Goal: Task Accomplishment & Management: Use online tool/utility

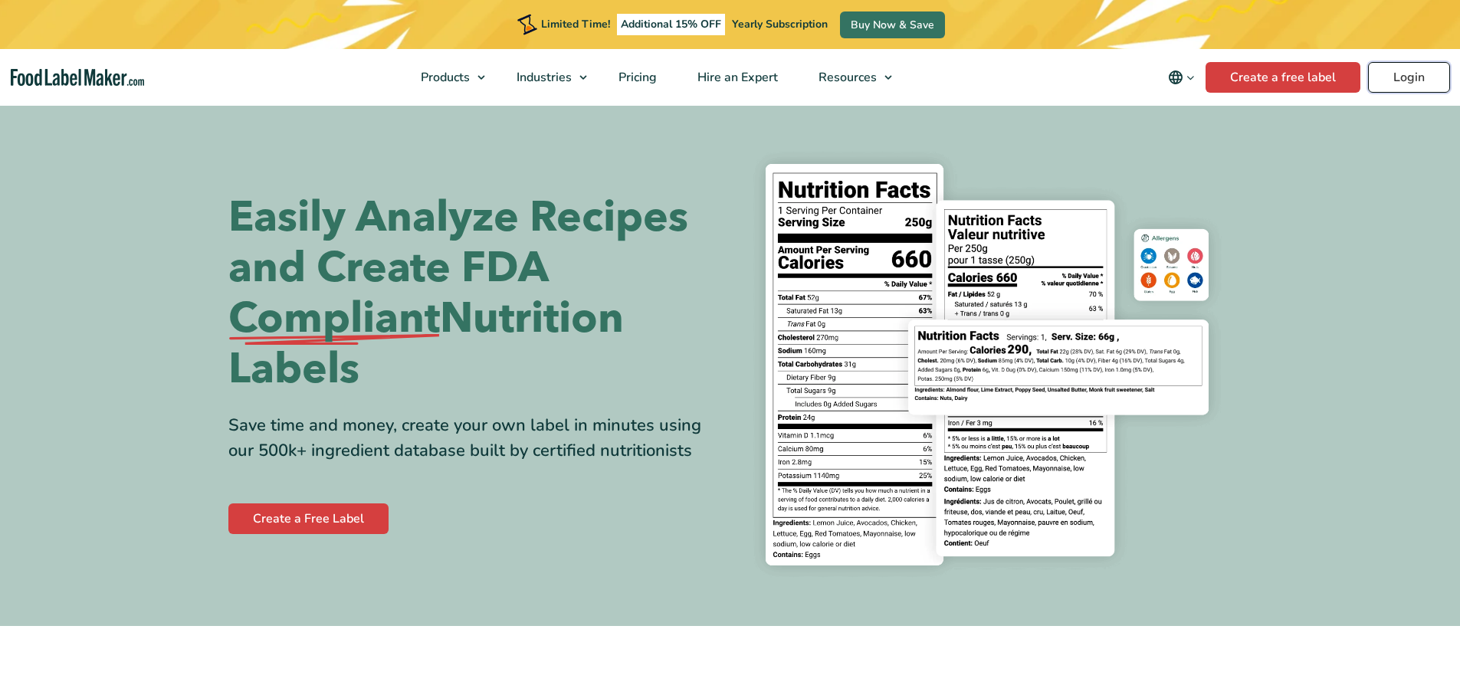
click at [1409, 69] on link "Login" at bounding box center [1409, 77] width 82 height 31
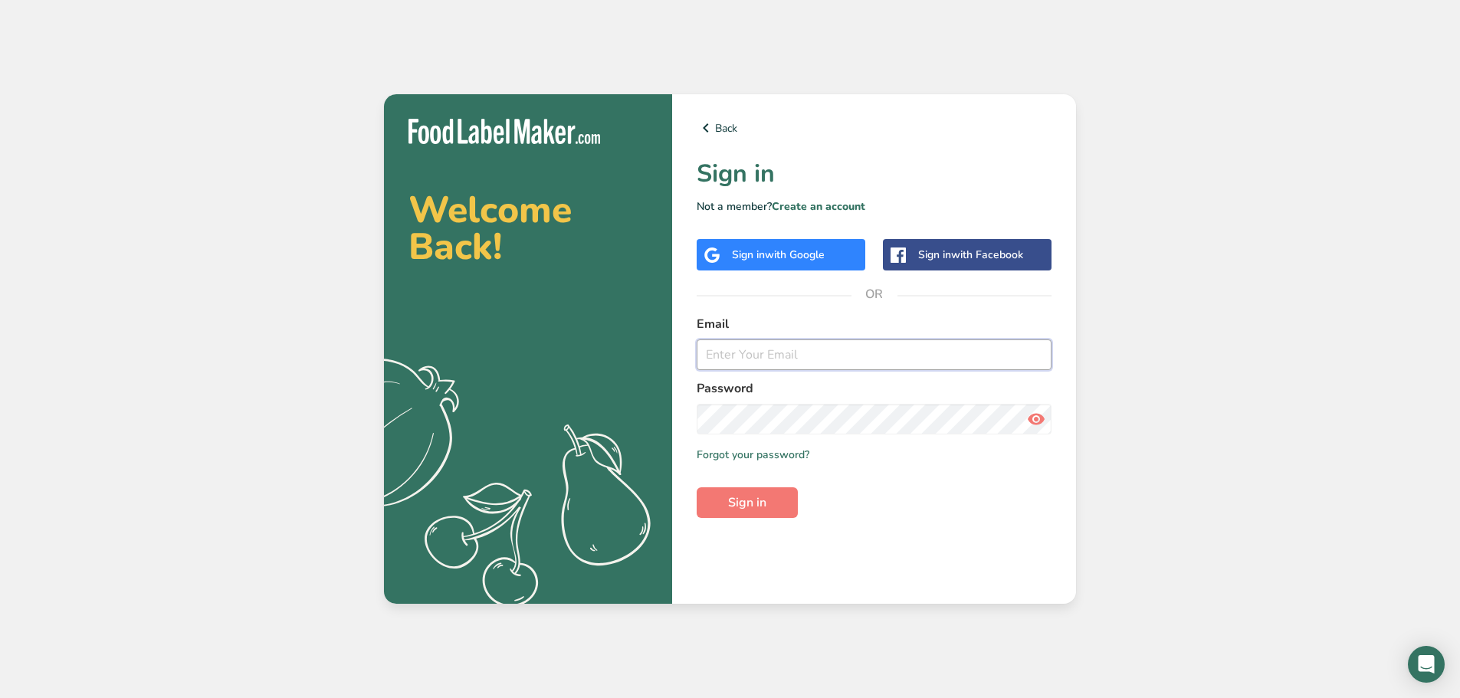
click at [895, 363] on input "email" at bounding box center [874, 355] width 355 height 31
type input "[EMAIL_ADDRESS][DOMAIN_NAME]"
click at [697, 487] on button "Sign in" at bounding box center [747, 502] width 101 height 31
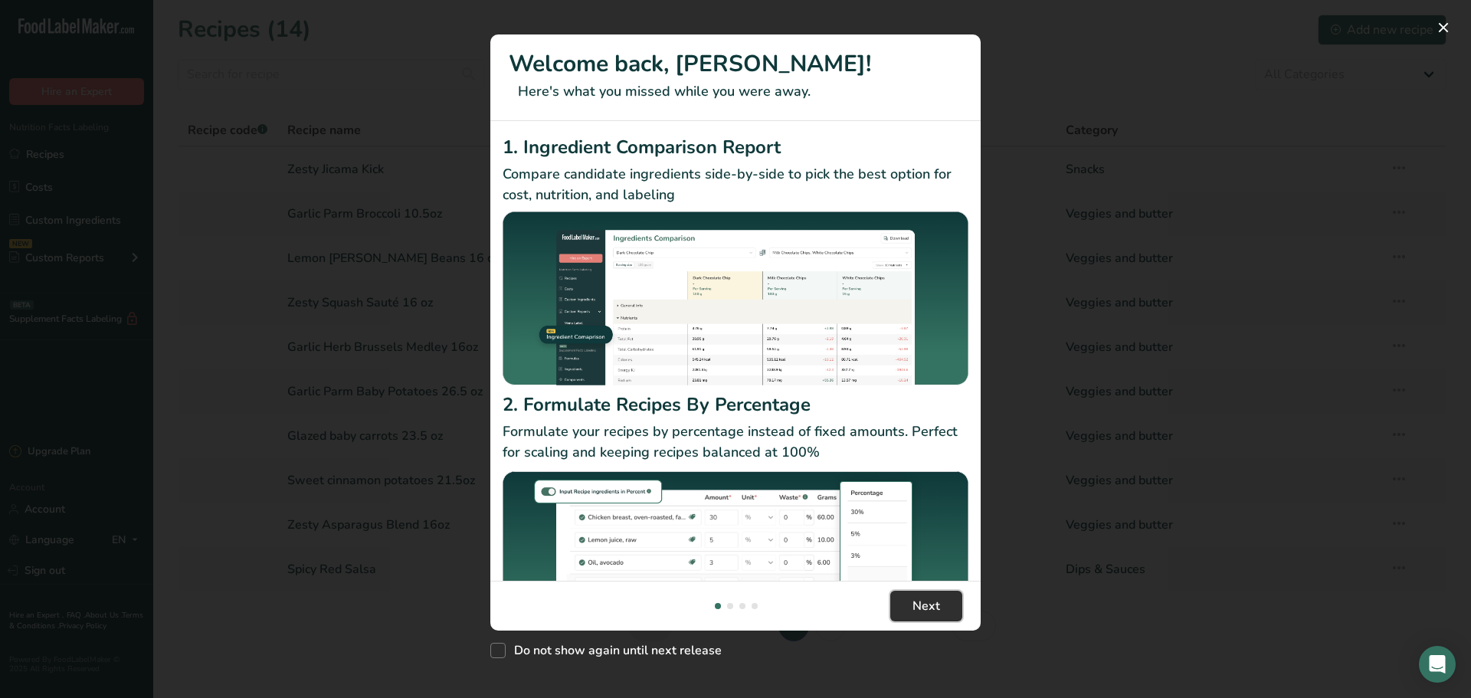
click at [949, 606] on button "Next" at bounding box center [927, 606] width 72 height 31
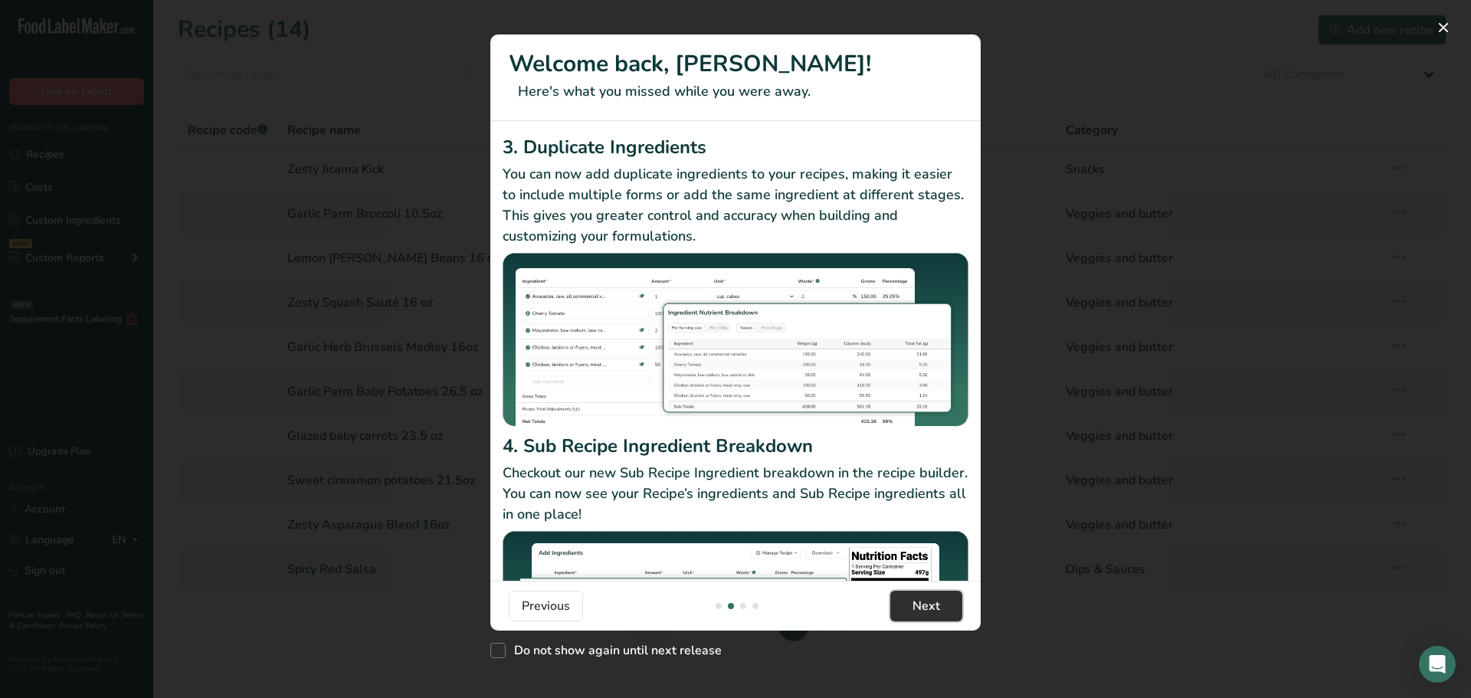
click at [948, 606] on button "Next" at bounding box center [927, 606] width 72 height 31
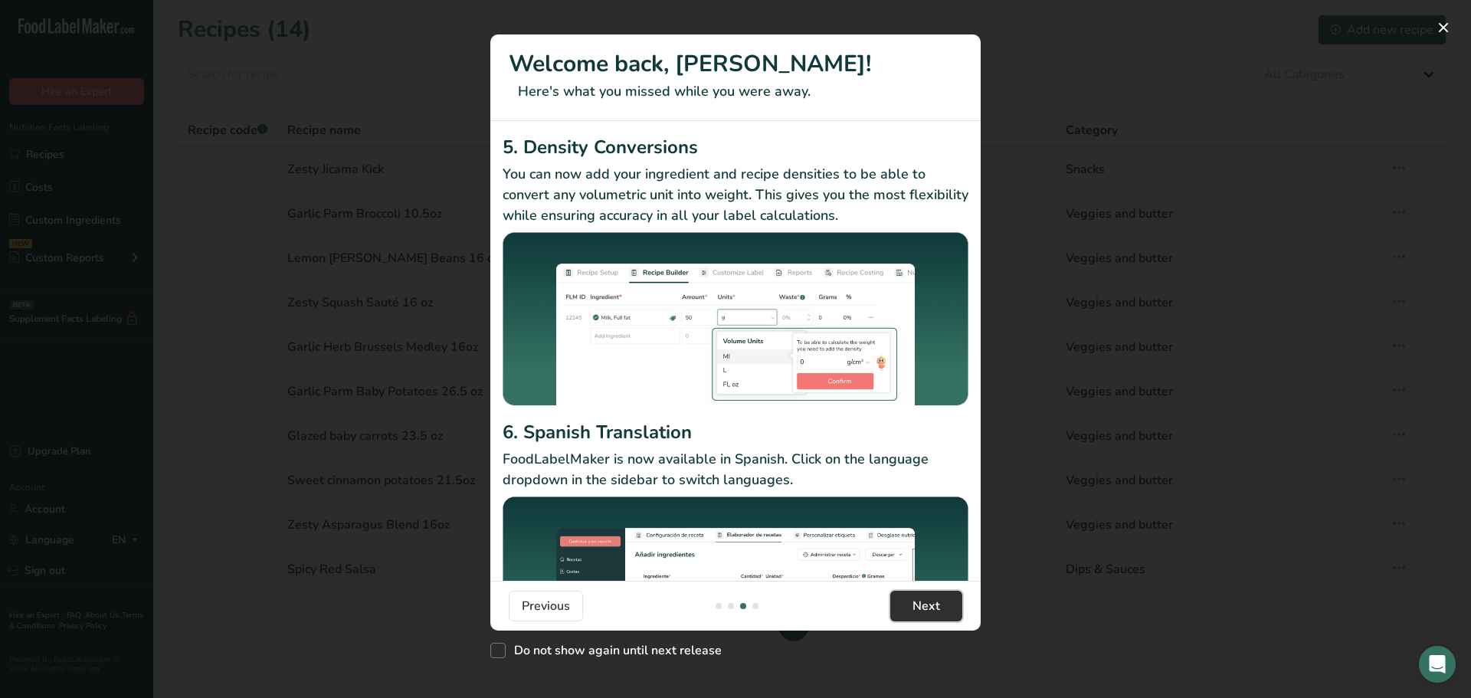
click at [948, 606] on button "Next" at bounding box center [927, 606] width 72 height 31
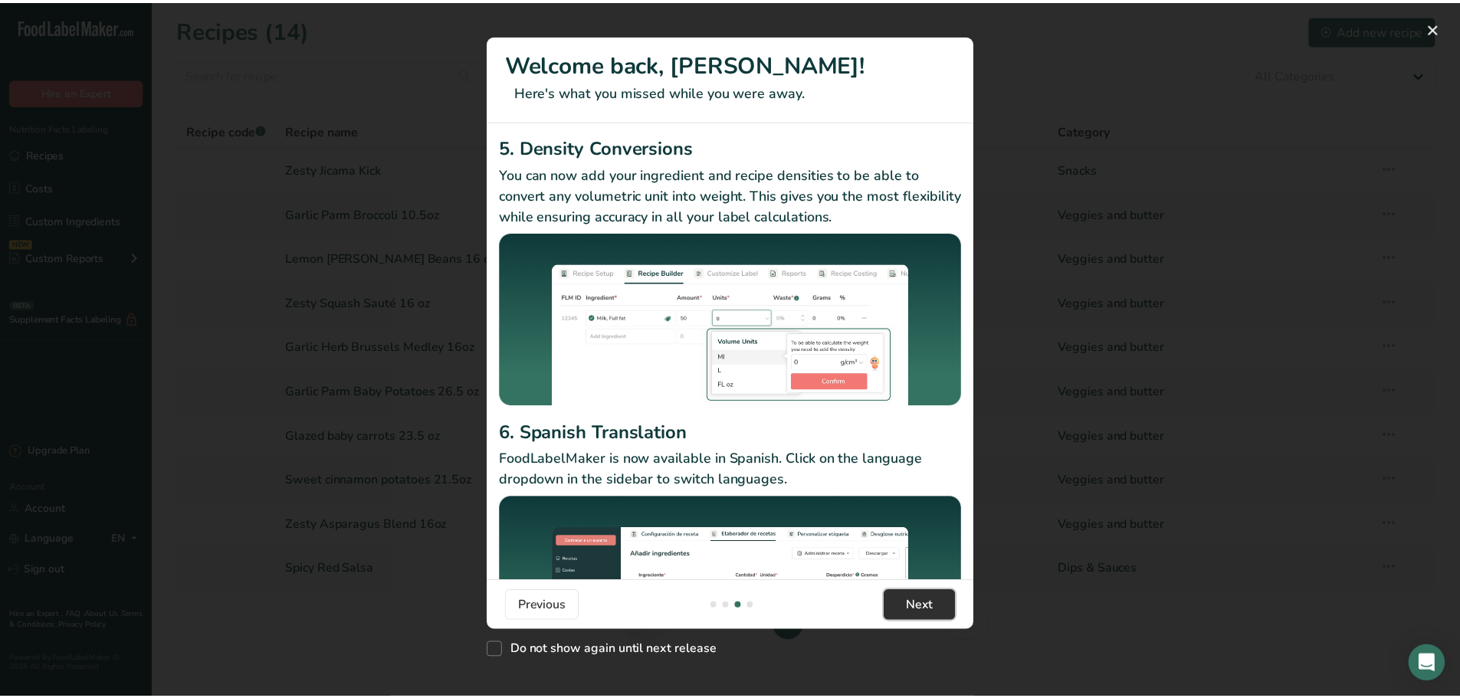
scroll to position [0, 1471]
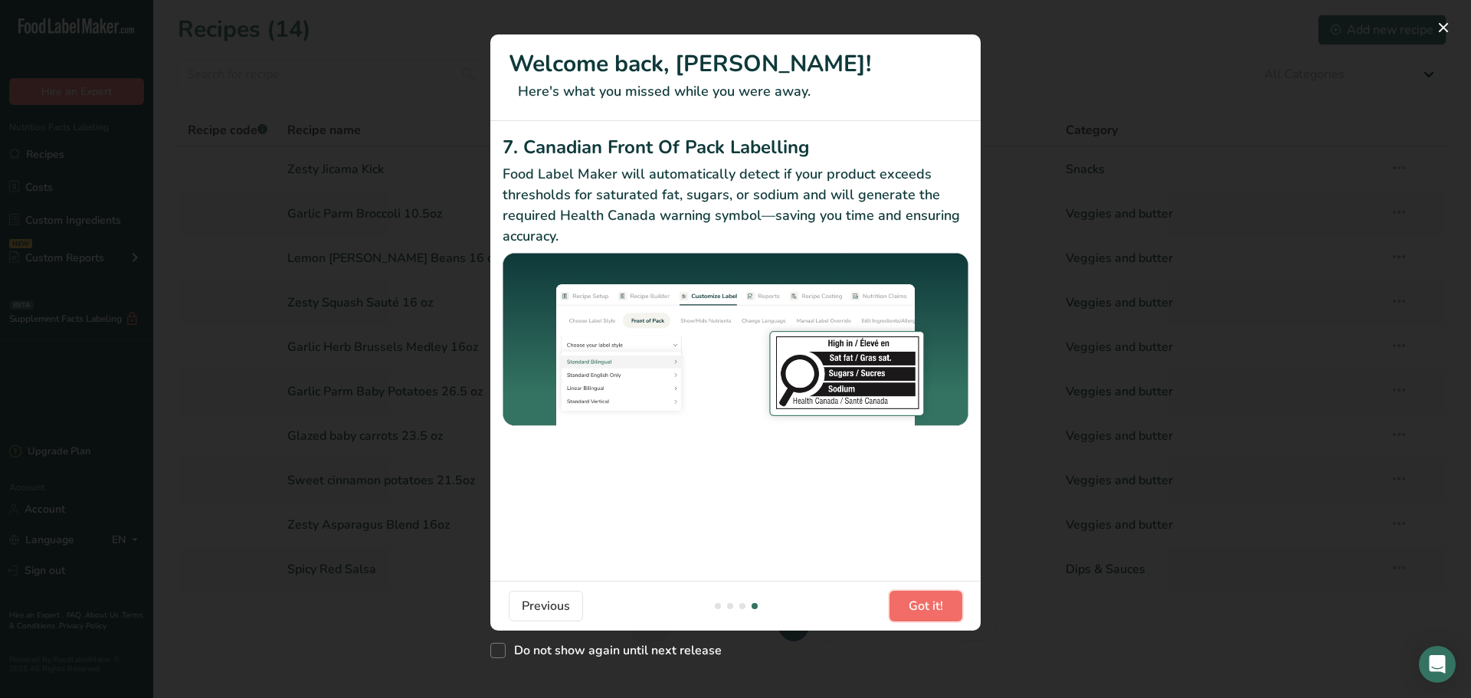
click at [948, 606] on button "Got it!" at bounding box center [926, 606] width 73 height 31
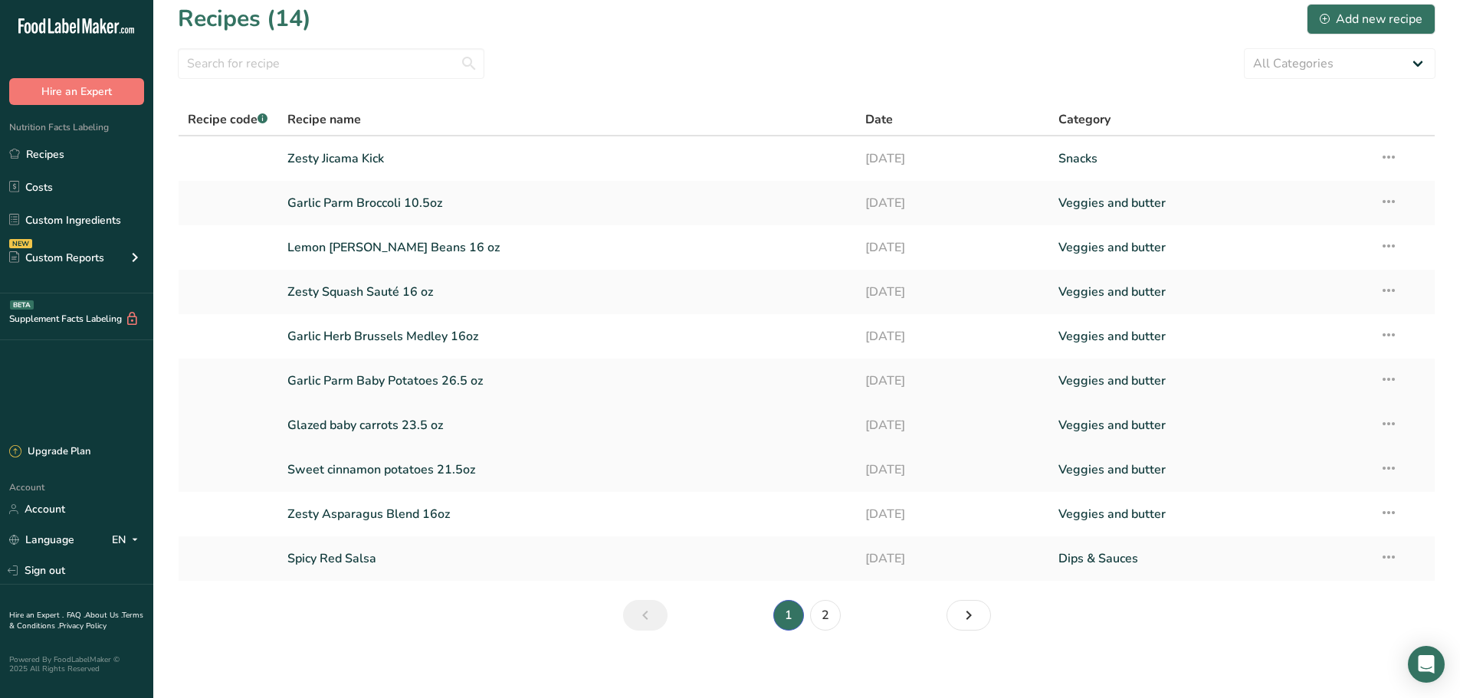
scroll to position [17, 0]
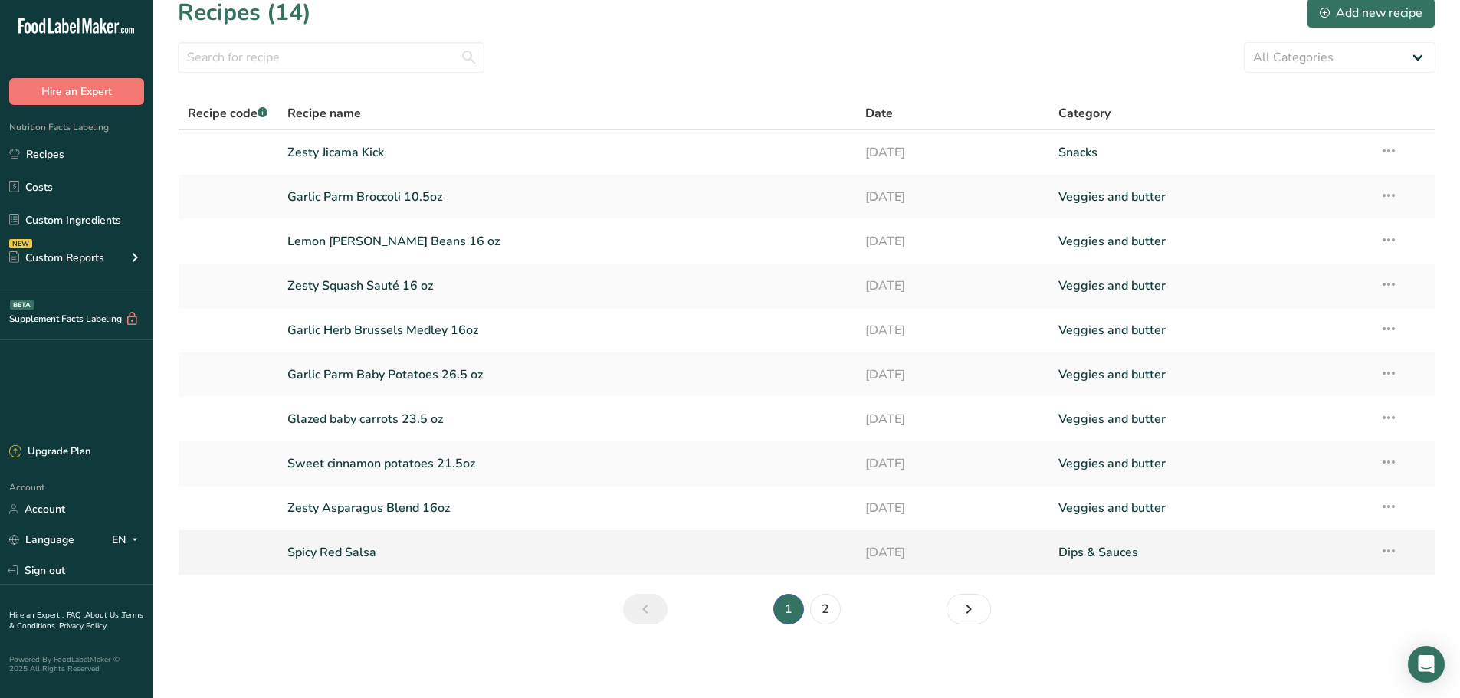
click at [360, 555] on link "Spicy Red Salsa" at bounding box center [567, 552] width 560 height 32
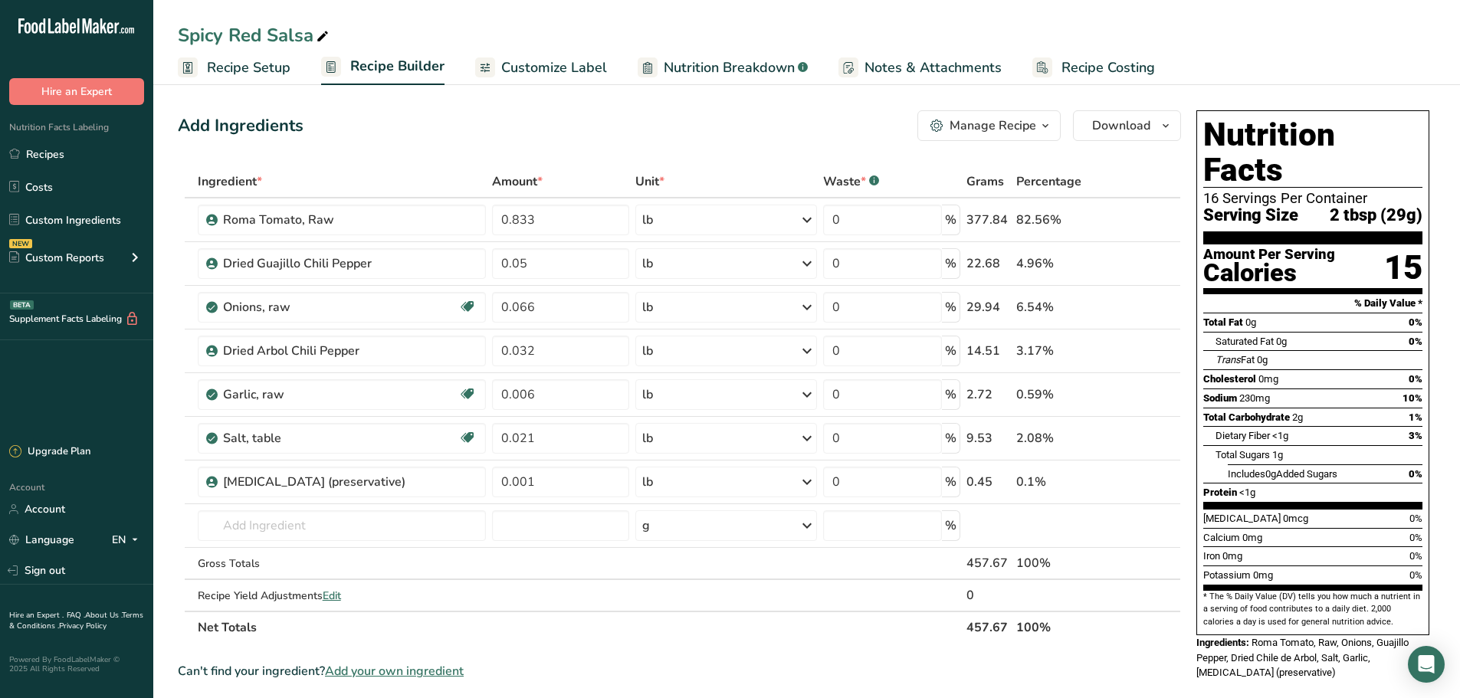
click at [728, 61] on span "Nutrition Breakdown" at bounding box center [729, 67] width 131 height 21
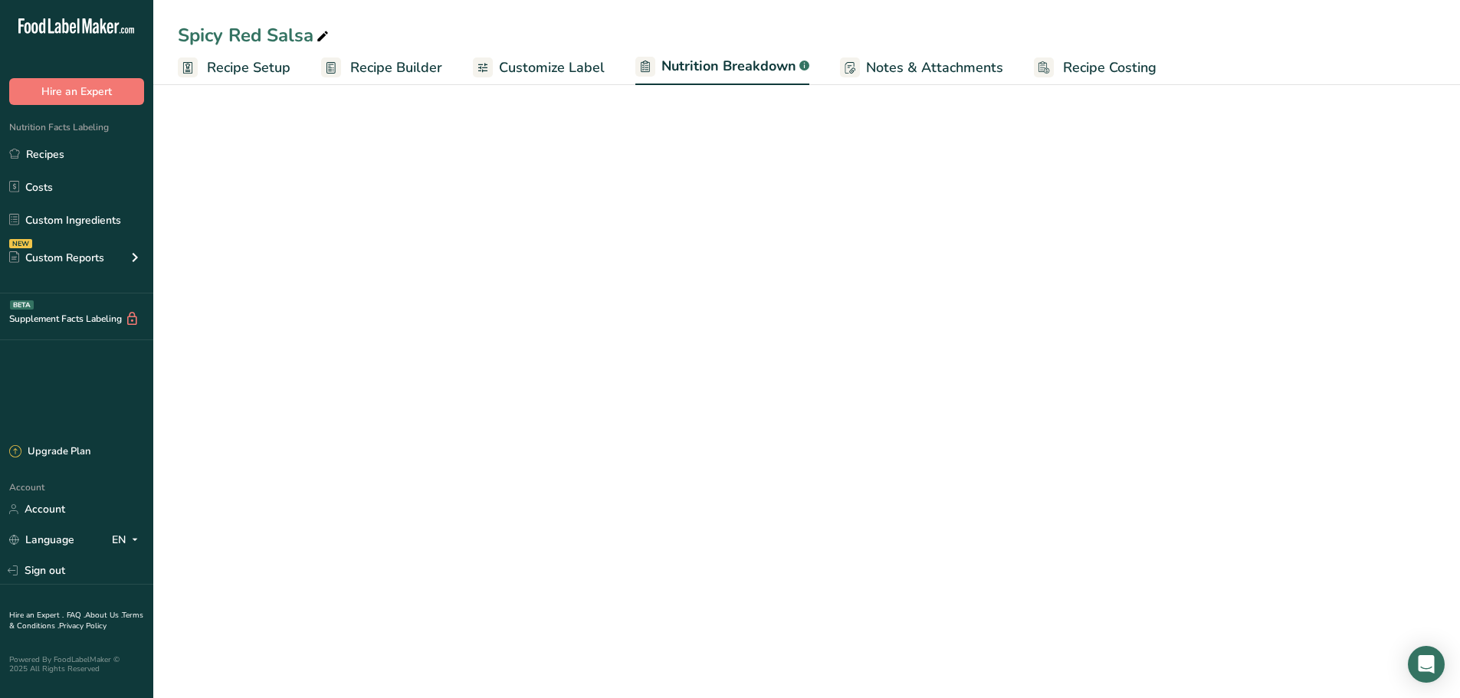
select select "Calories"
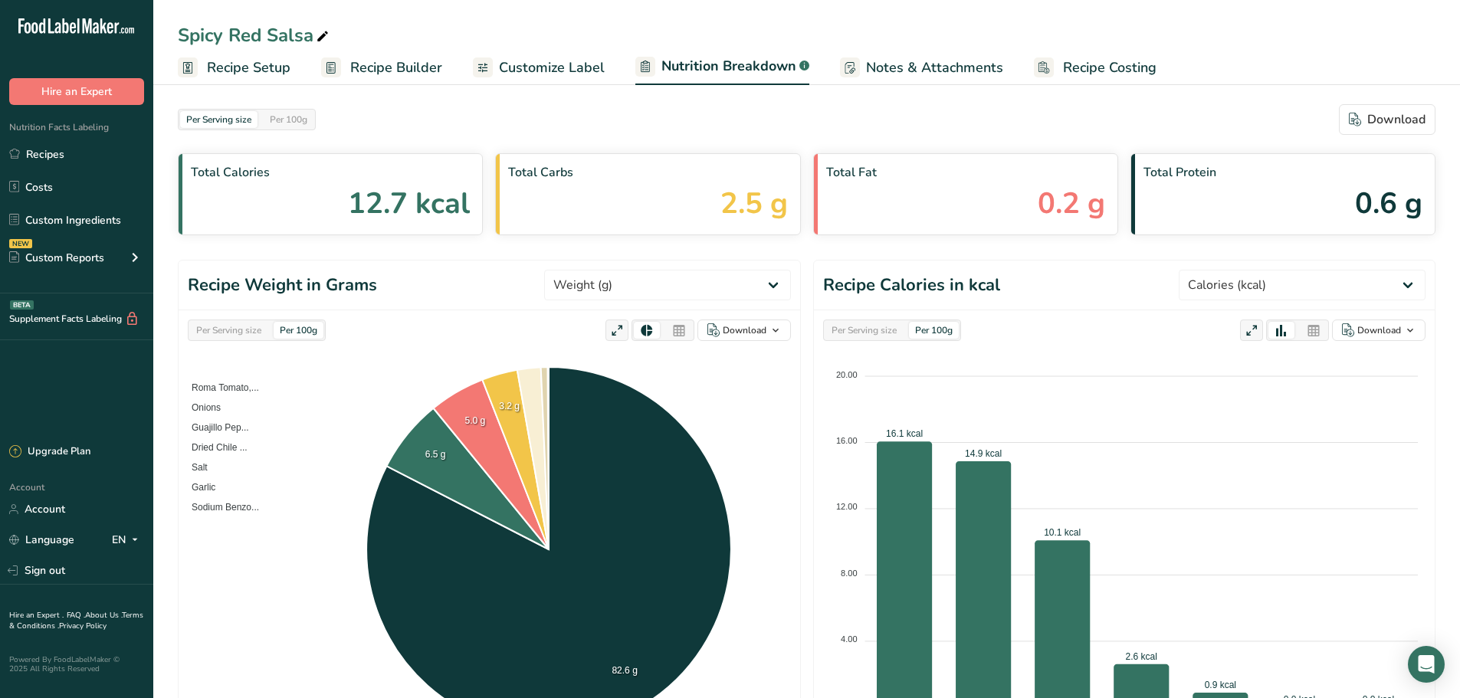
click at [247, 71] on span "Recipe Setup" at bounding box center [249, 67] width 84 height 21
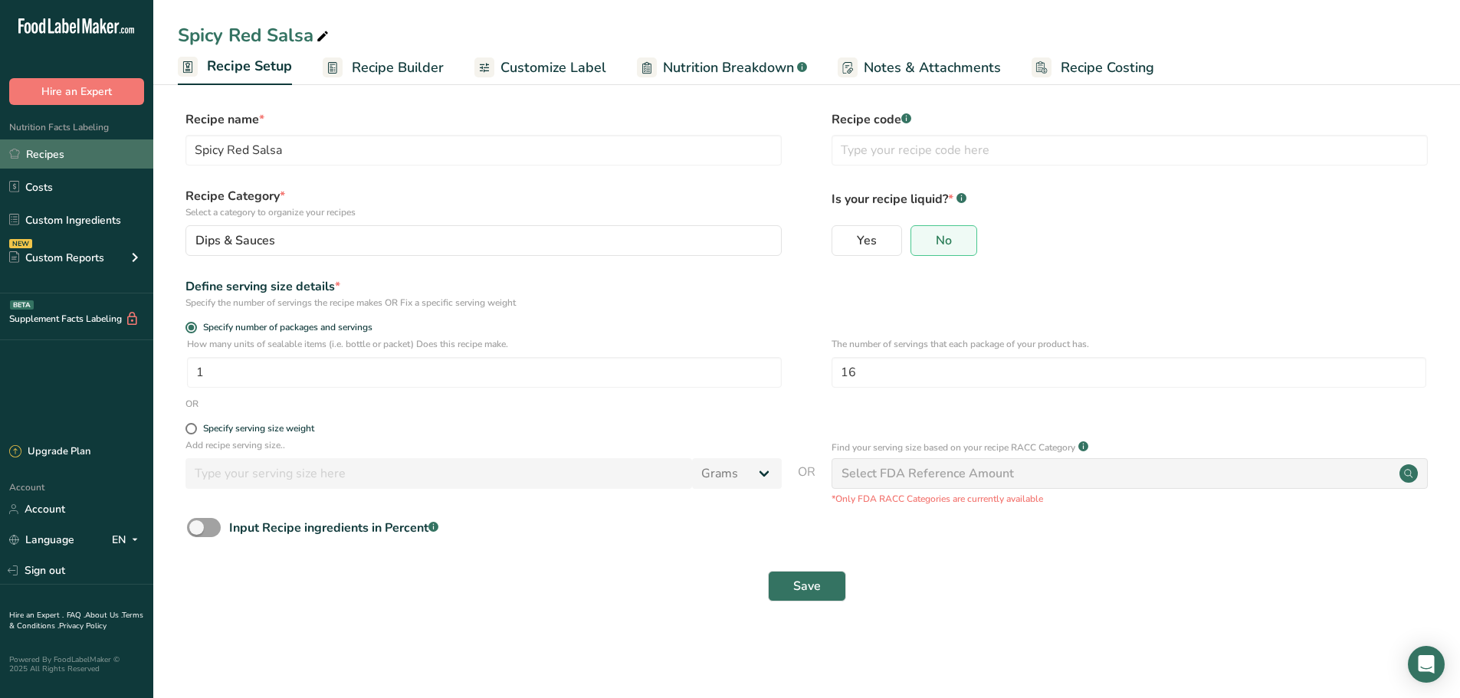
click at [87, 168] on link "Recipes" at bounding box center [76, 153] width 153 height 29
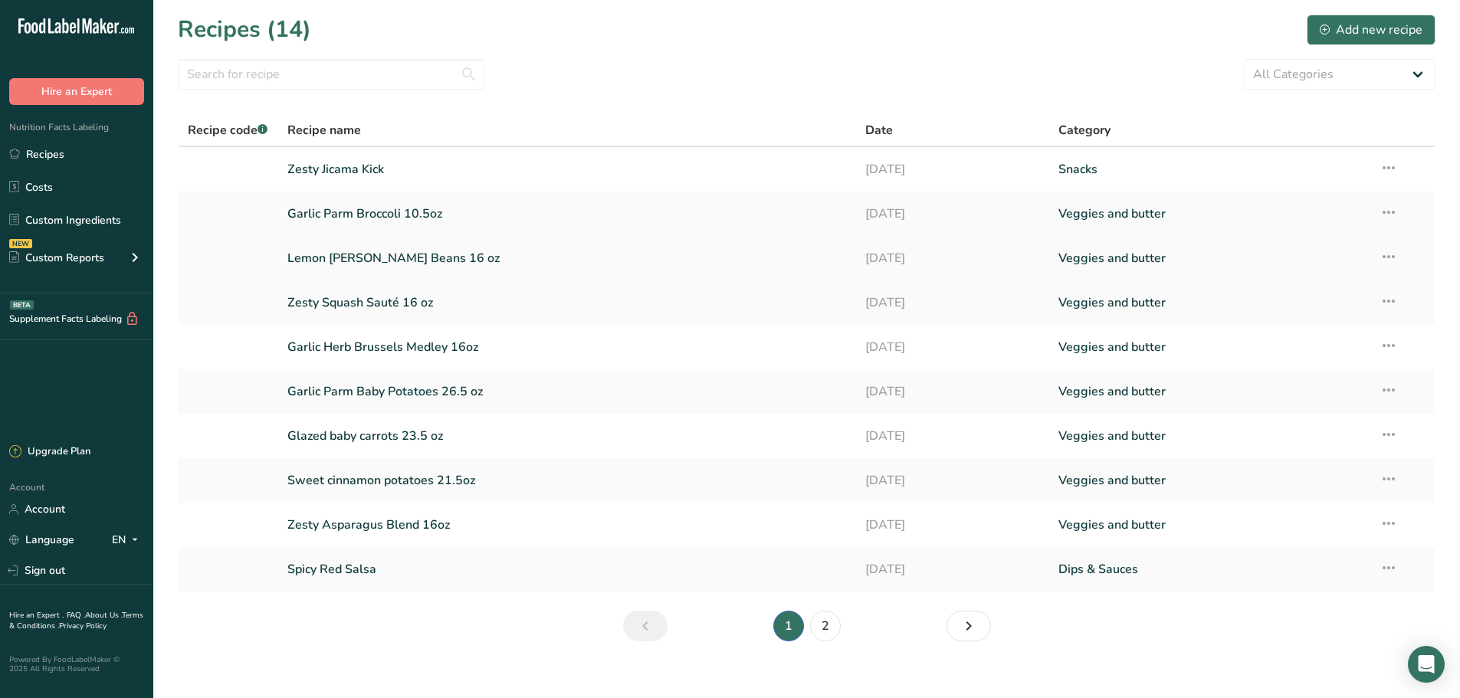
click at [410, 262] on link "Lemon [PERSON_NAME] Beans 16 oz" at bounding box center [567, 258] width 560 height 32
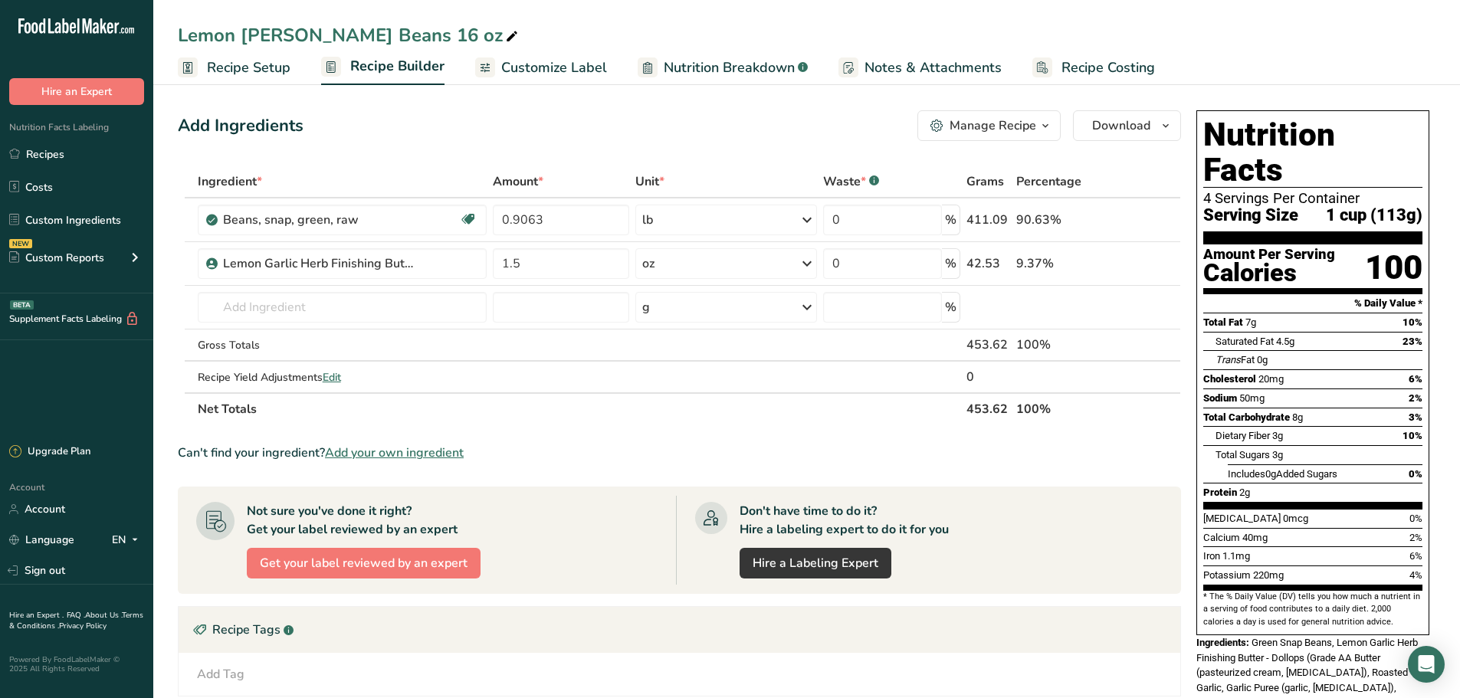
click at [736, 68] on span "Nutrition Breakdown" at bounding box center [729, 67] width 131 height 21
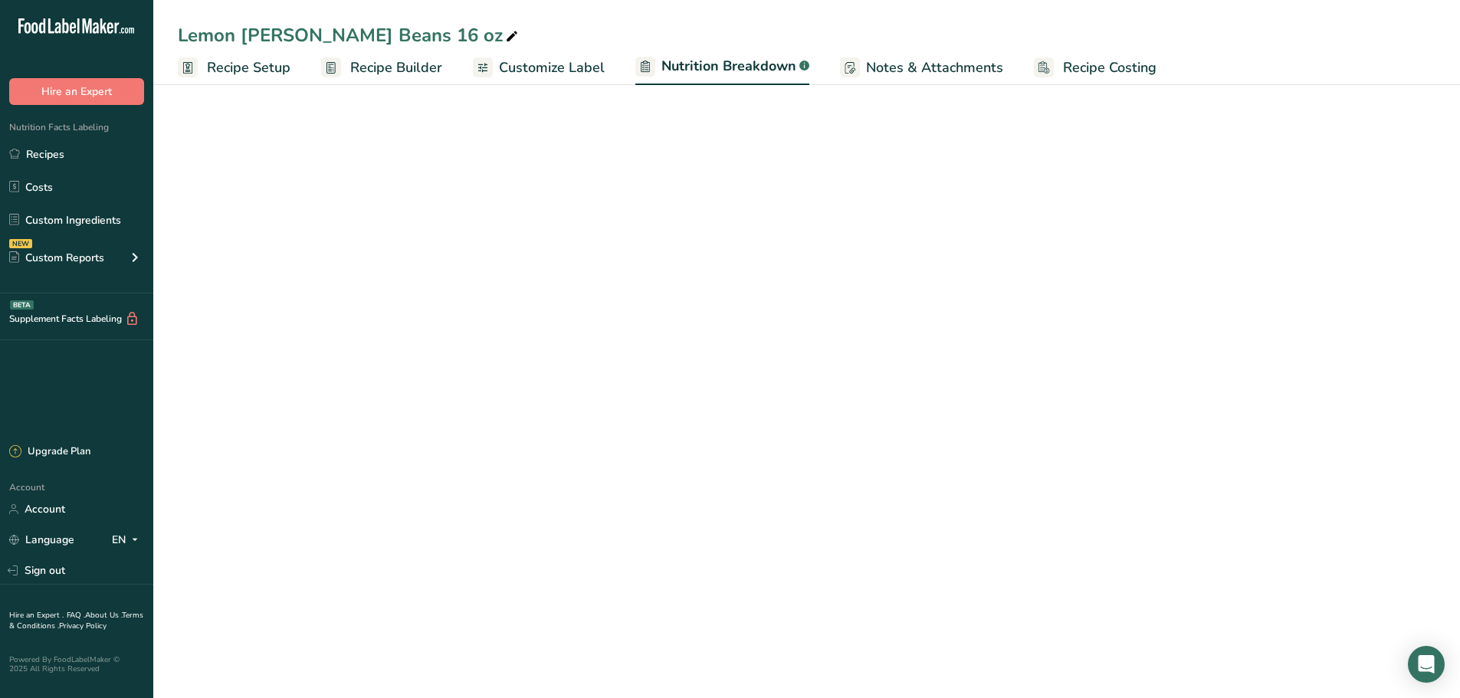
select select "Calories"
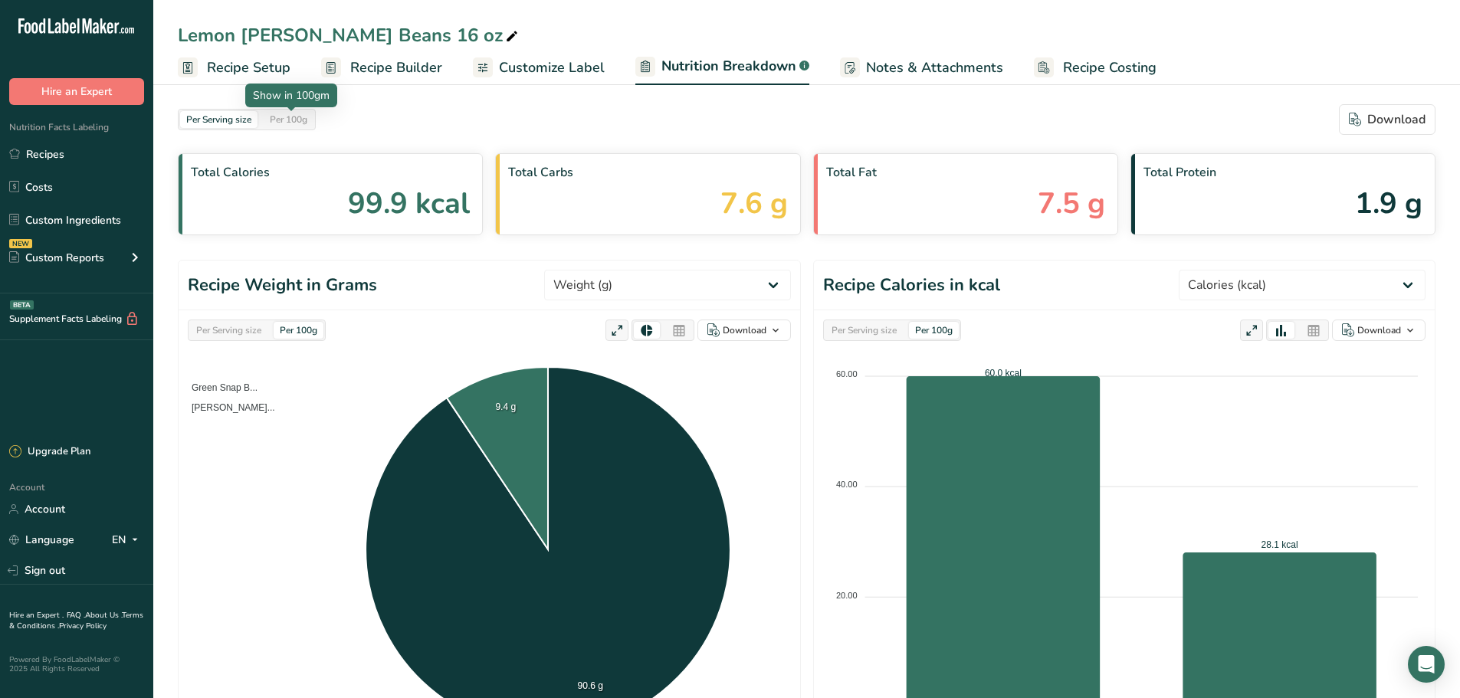
click at [288, 119] on div "Per 100g" at bounding box center [289, 119] width 50 height 17
click at [242, 126] on div "Per Serving size" at bounding box center [218, 119] width 77 height 17
click at [959, 71] on span "Notes & Attachments" at bounding box center [934, 67] width 137 height 21
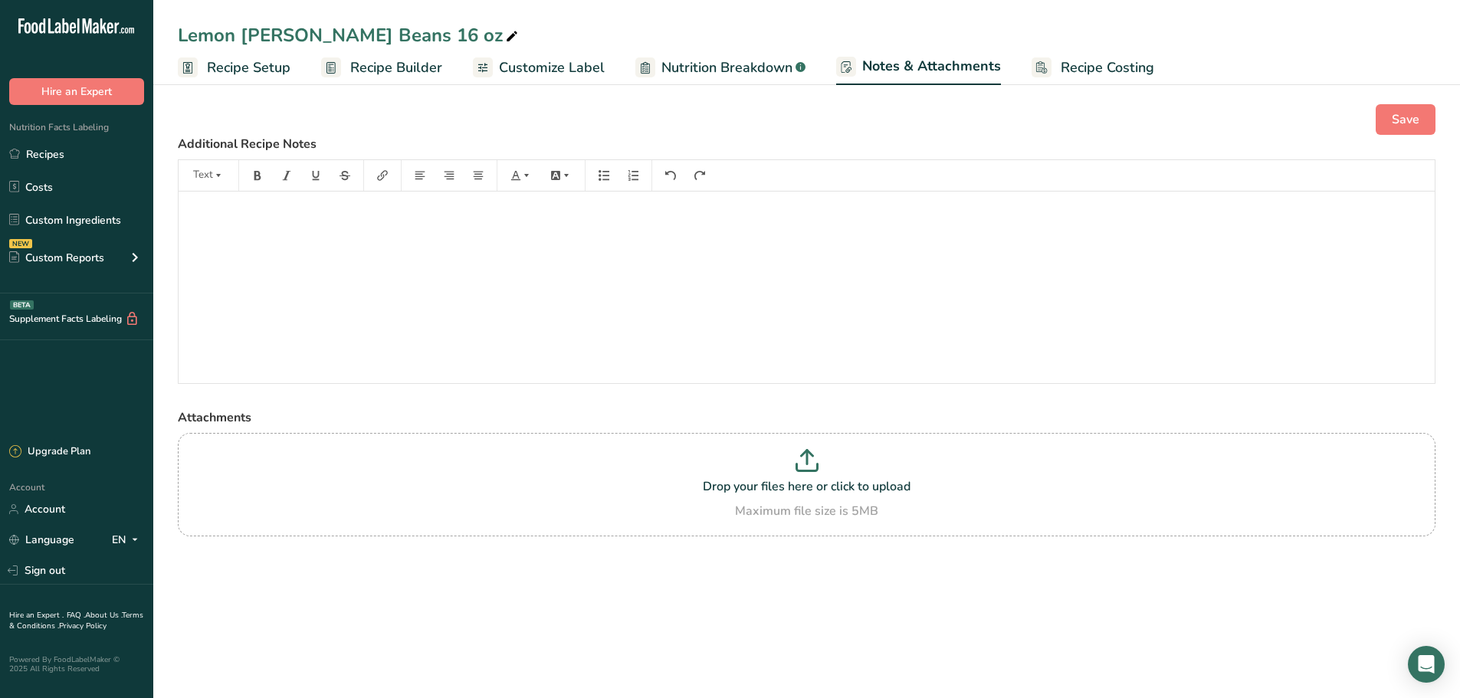
click at [1038, 61] on rect at bounding box center [1042, 67] width 20 height 20
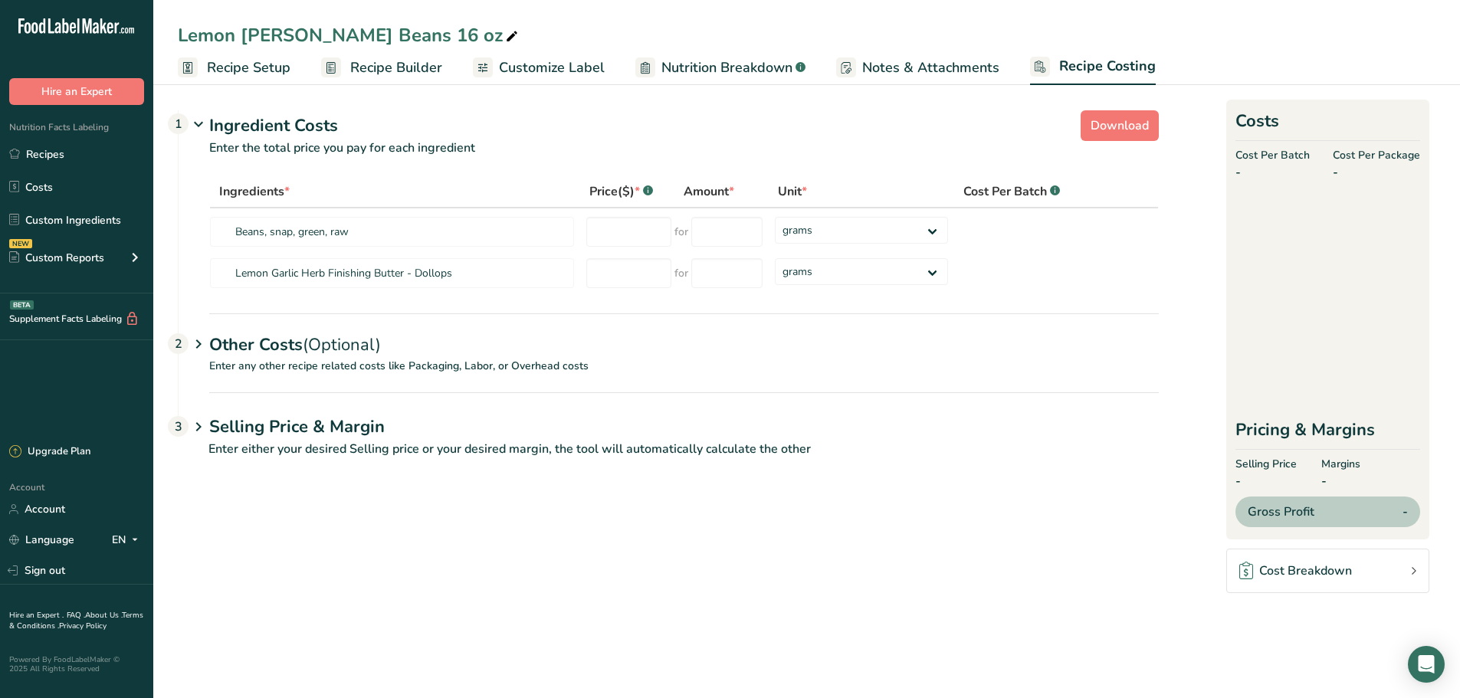
click at [925, 54] on link "Notes & Attachments" at bounding box center [917, 68] width 163 height 34
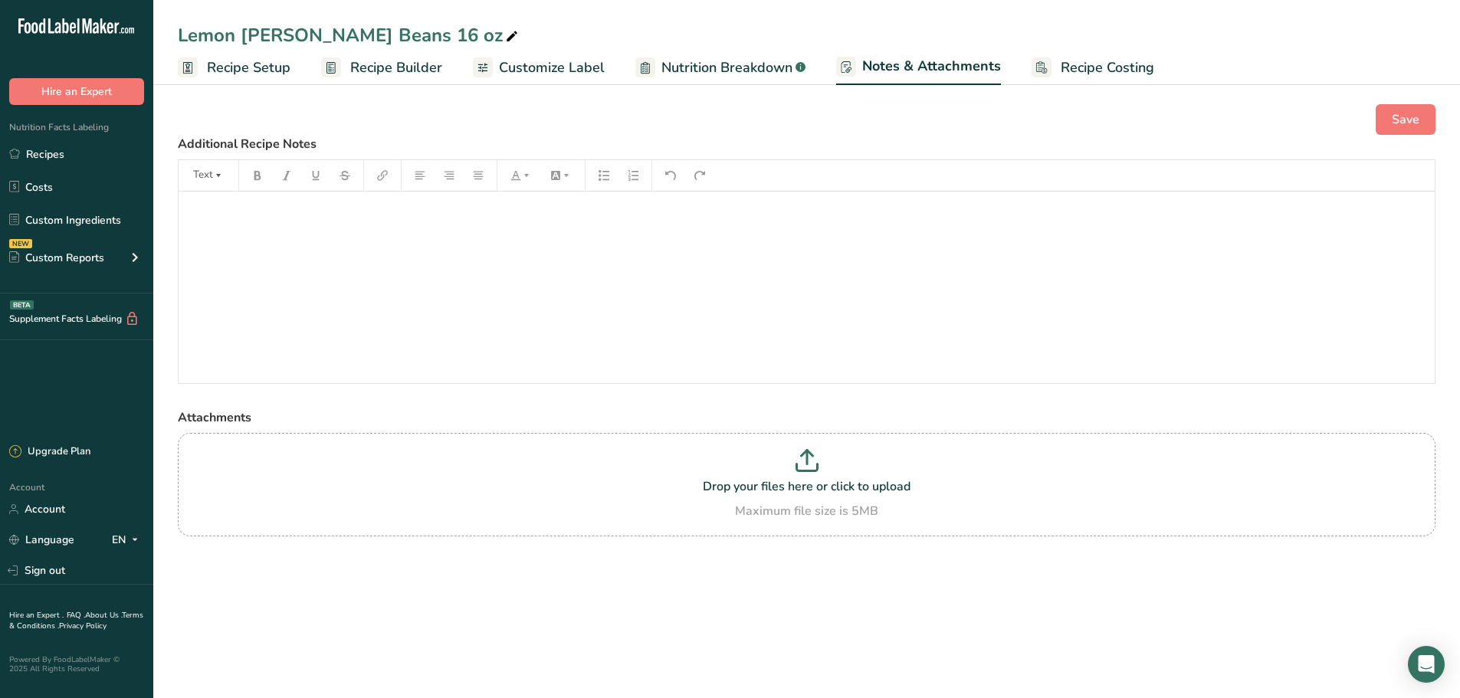
click at [700, 67] on span "Nutrition Breakdown" at bounding box center [726, 67] width 131 height 21
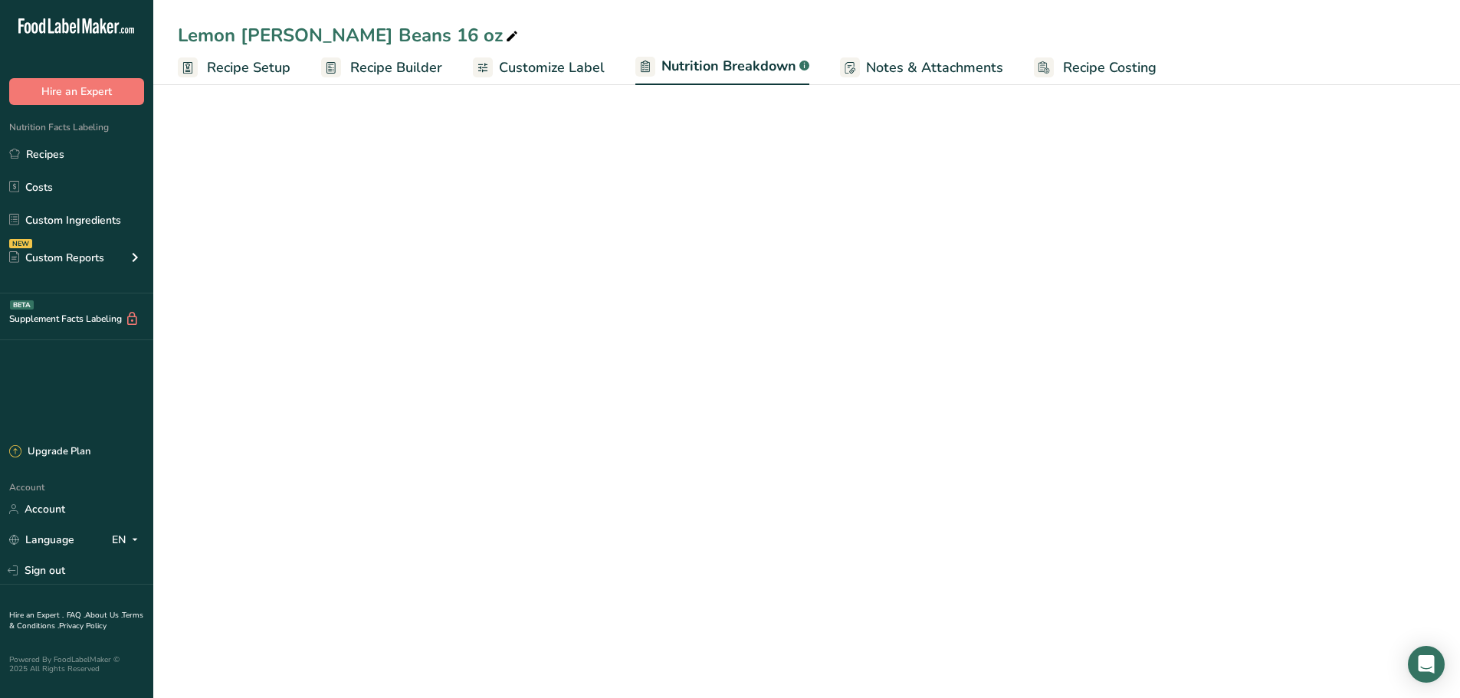
select select "Calories"
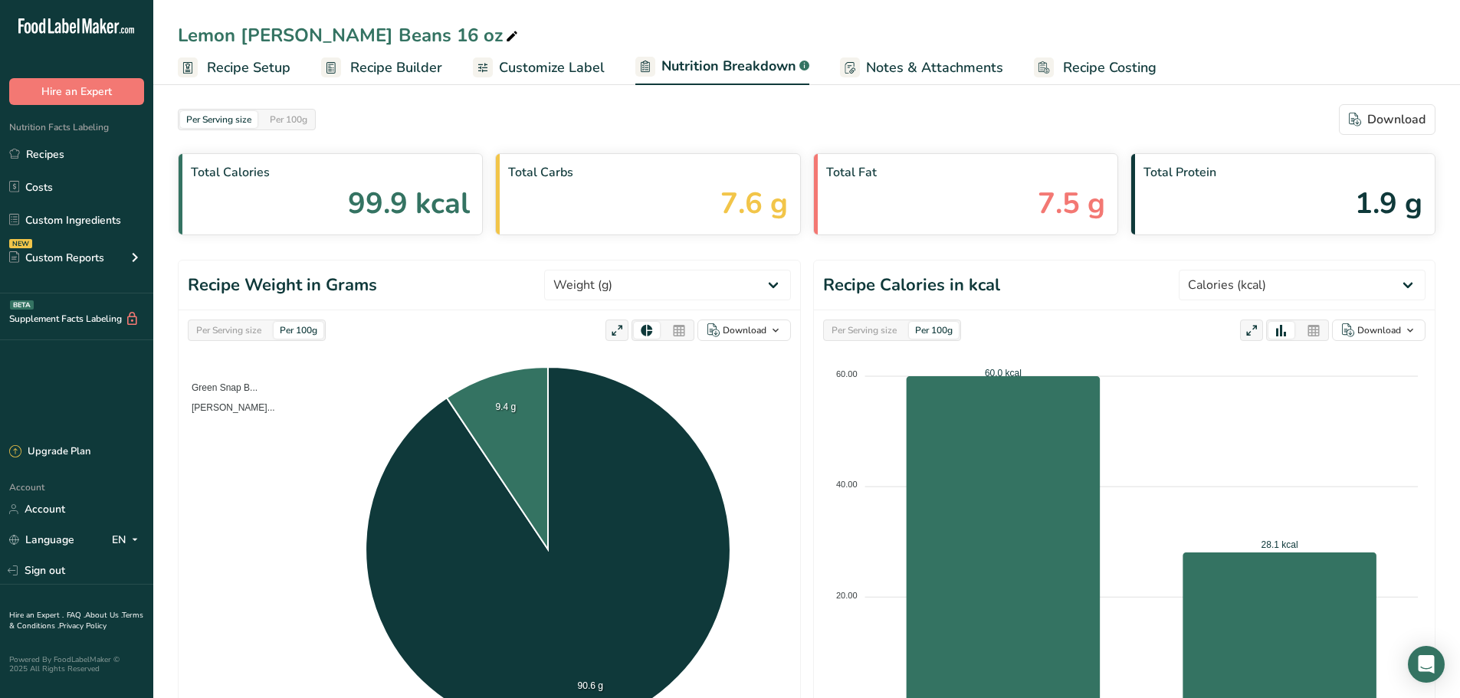
click at [543, 71] on span "Customize Label" at bounding box center [552, 67] width 106 height 21
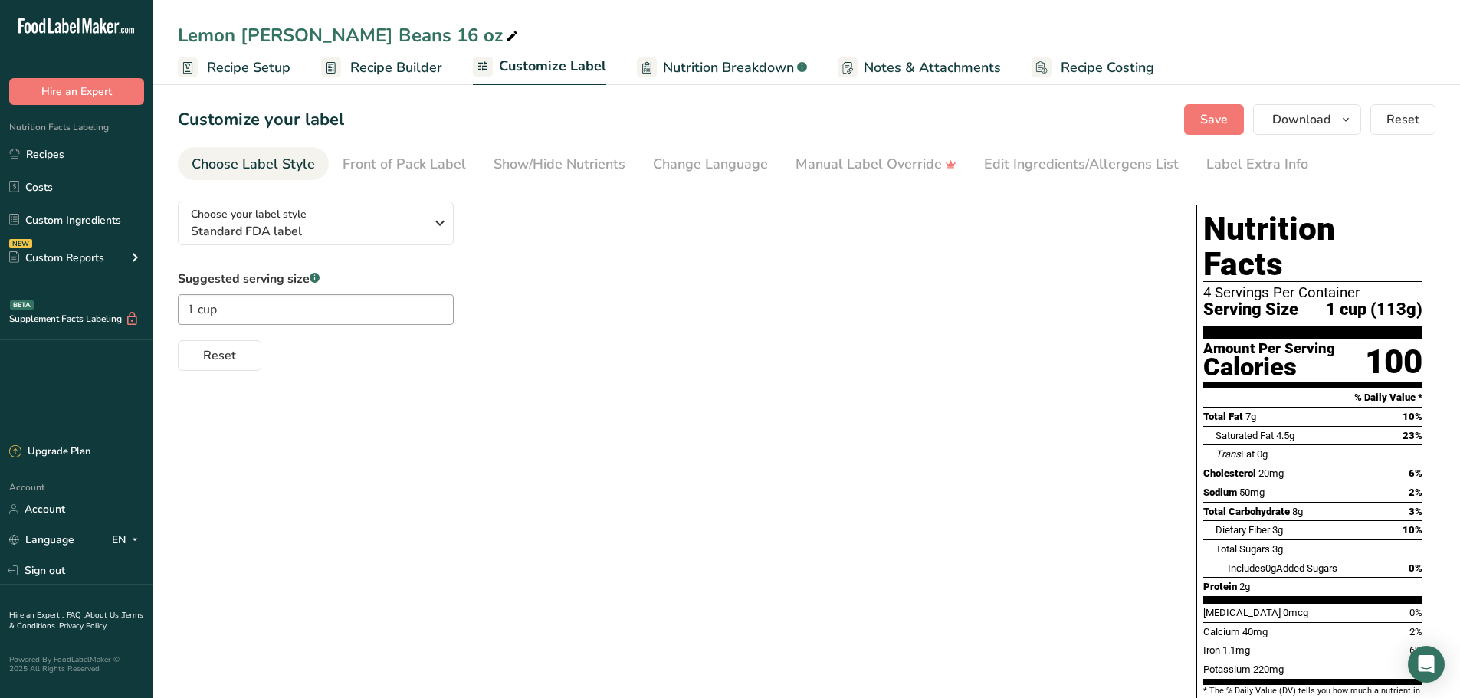
click at [402, 70] on span "Recipe Builder" at bounding box center [396, 67] width 92 height 21
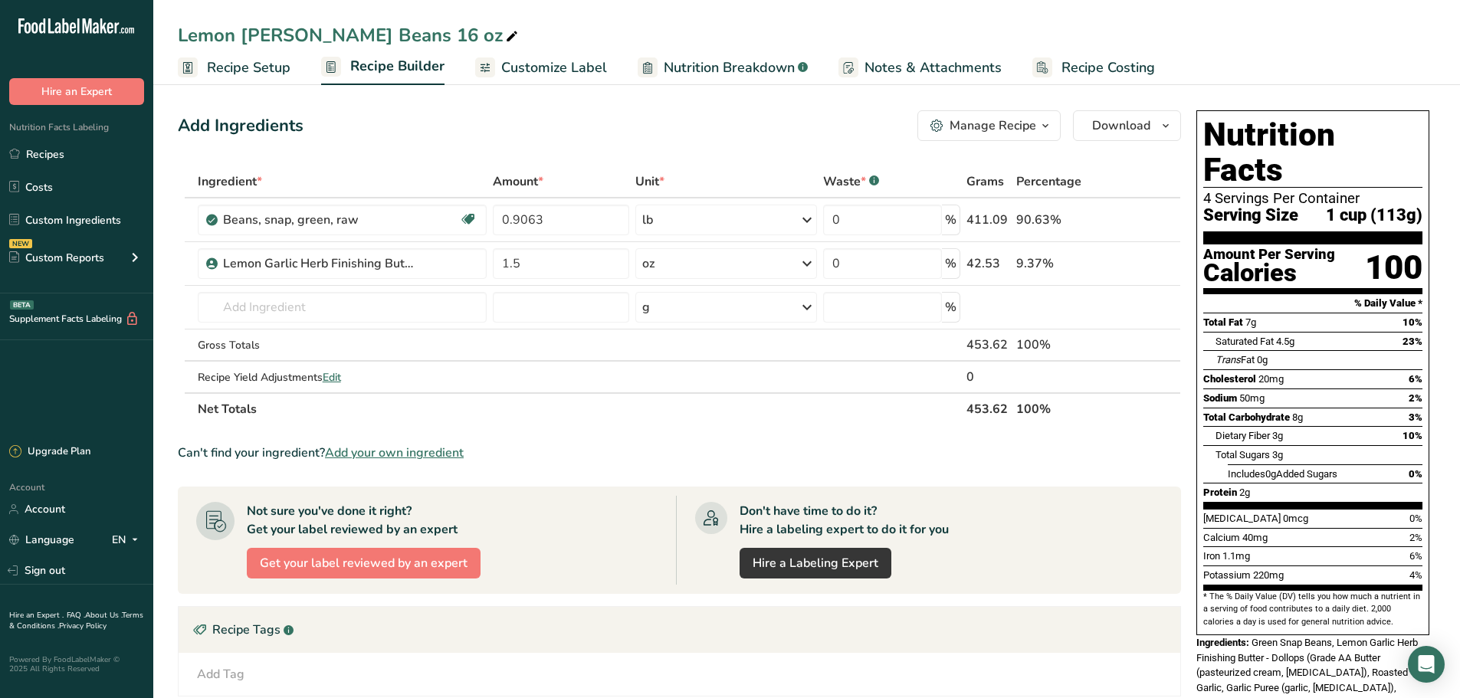
click at [614, 56] on ul "Recipe Setup Recipe Builder Customize Label Nutrition Breakdown .a-a{fill:#3473…" at bounding box center [806, 67] width 1307 height 36
click at [561, 67] on span "Customize Label" at bounding box center [554, 67] width 106 height 21
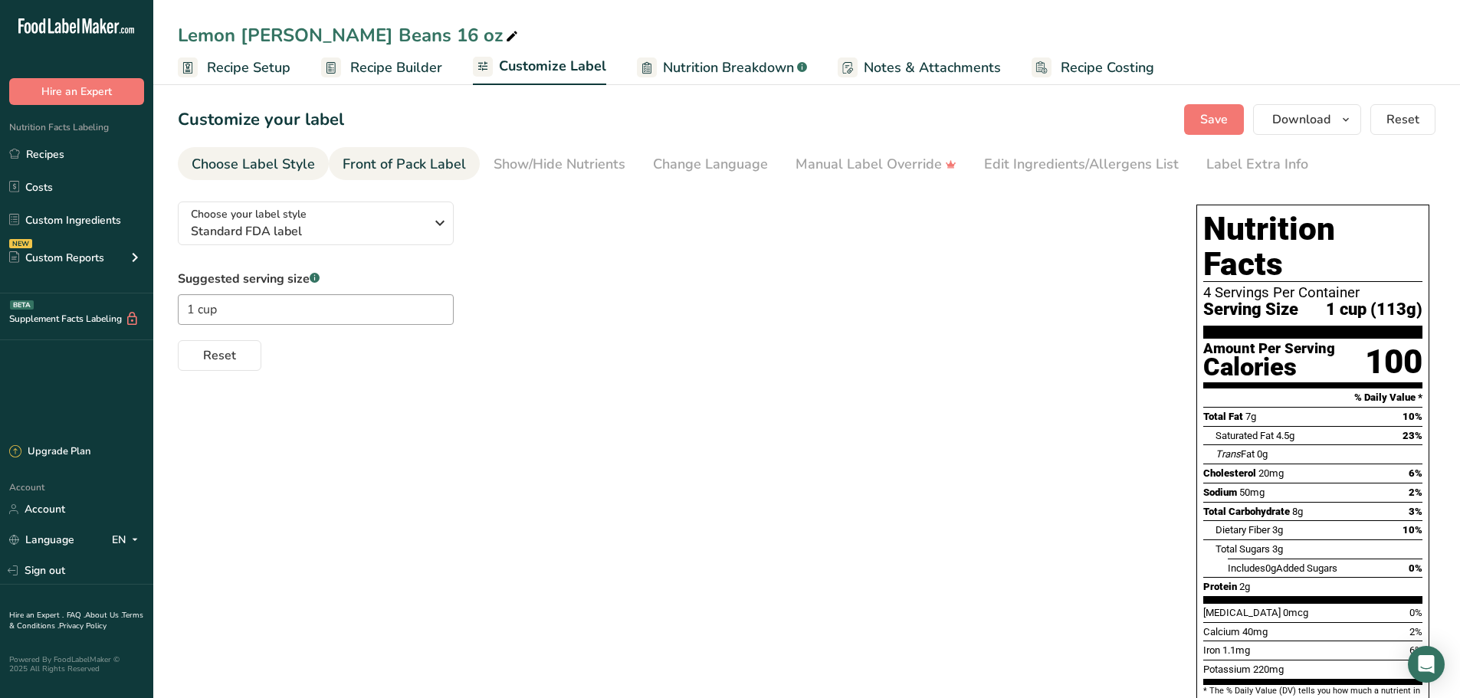
click at [441, 169] on div "Front of Pack Label" at bounding box center [404, 164] width 123 height 21
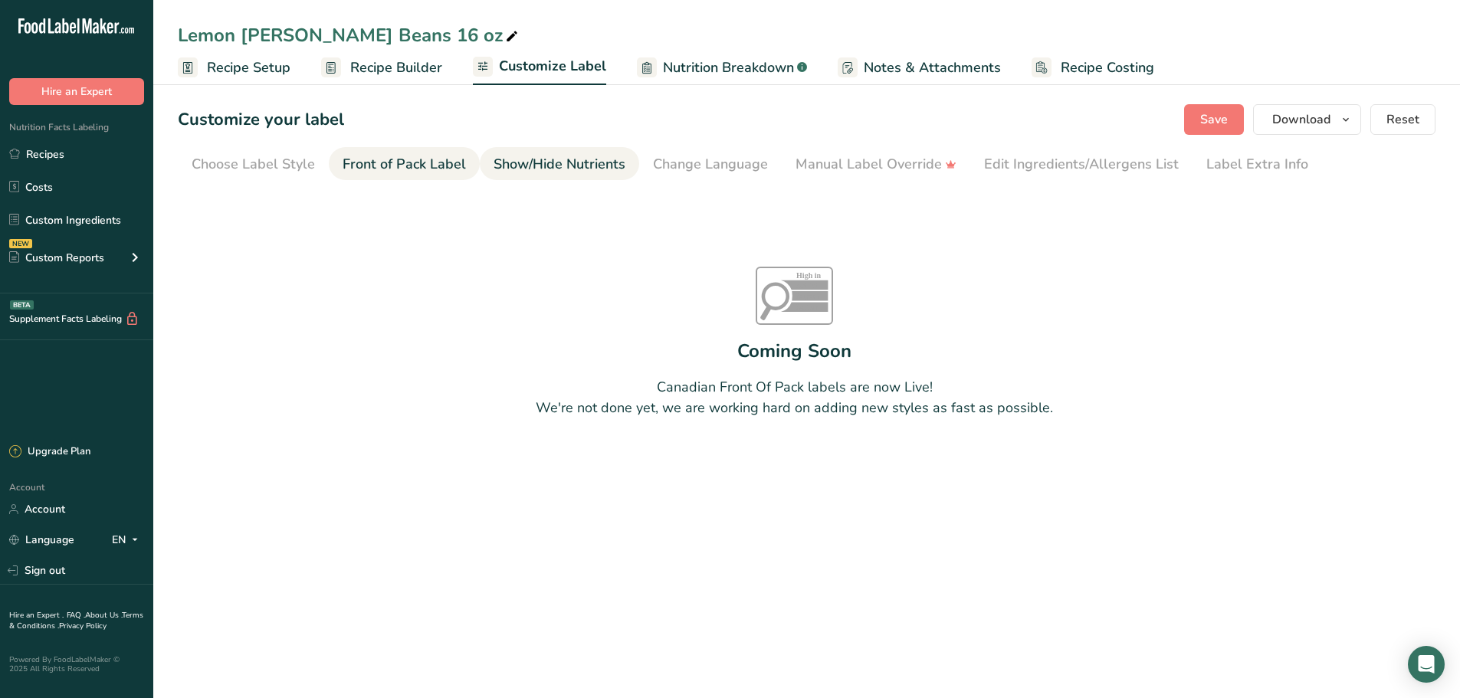
click at [523, 159] on div "Show/Hide Nutrients" at bounding box center [560, 164] width 132 height 21
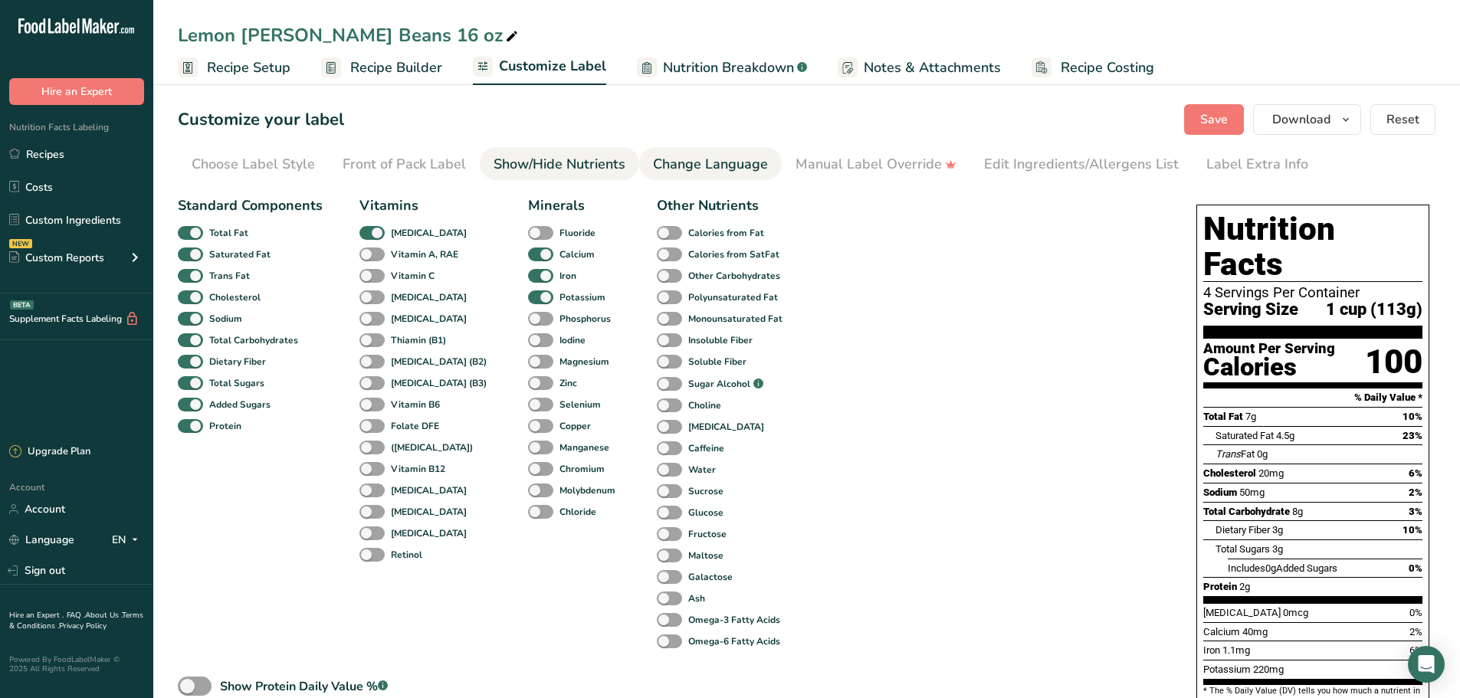
click at [697, 171] on div "Change Language" at bounding box center [710, 164] width 115 height 21
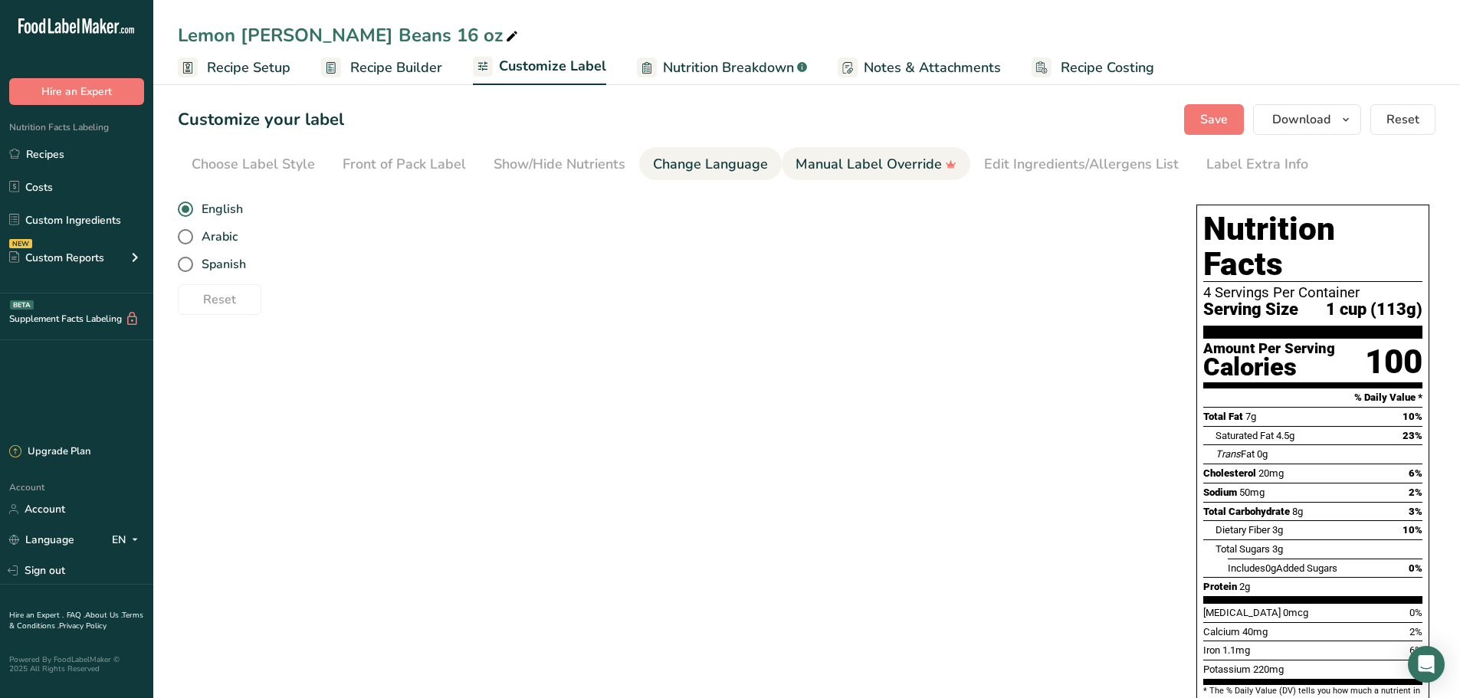
click at [826, 165] on div "Manual Label Override" at bounding box center [875, 164] width 161 height 21
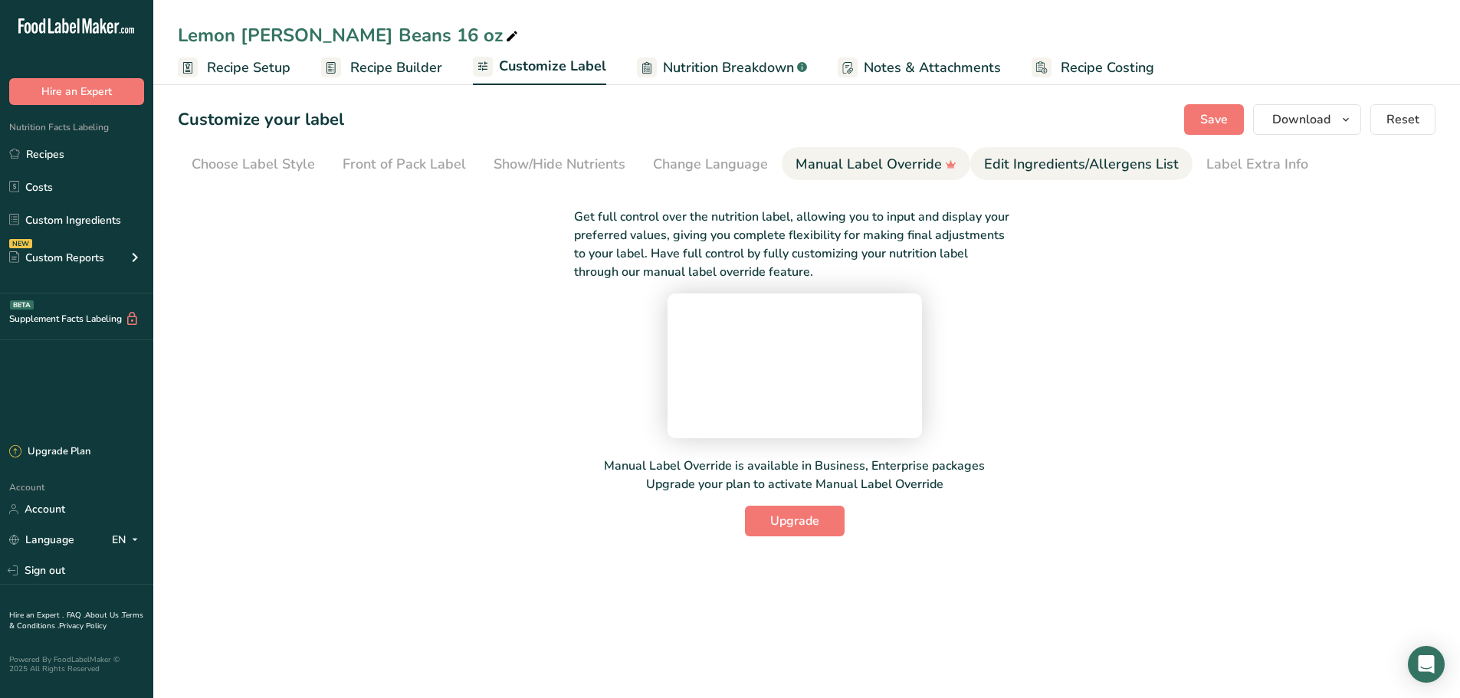
click at [1035, 166] on div "Edit Ingredients/Allergens List" at bounding box center [1081, 164] width 195 height 21
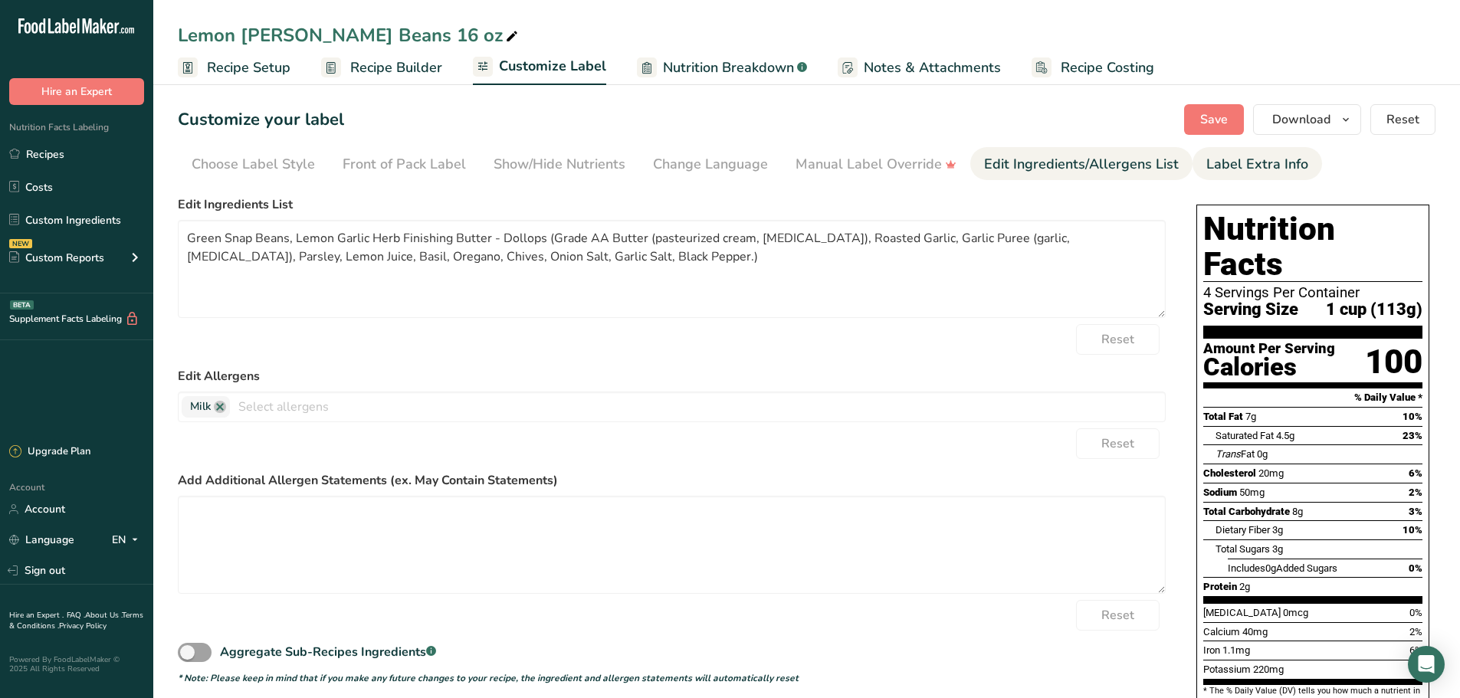
click at [1211, 166] on div "Label Extra Info" at bounding box center [1257, 164] width 102 height 21
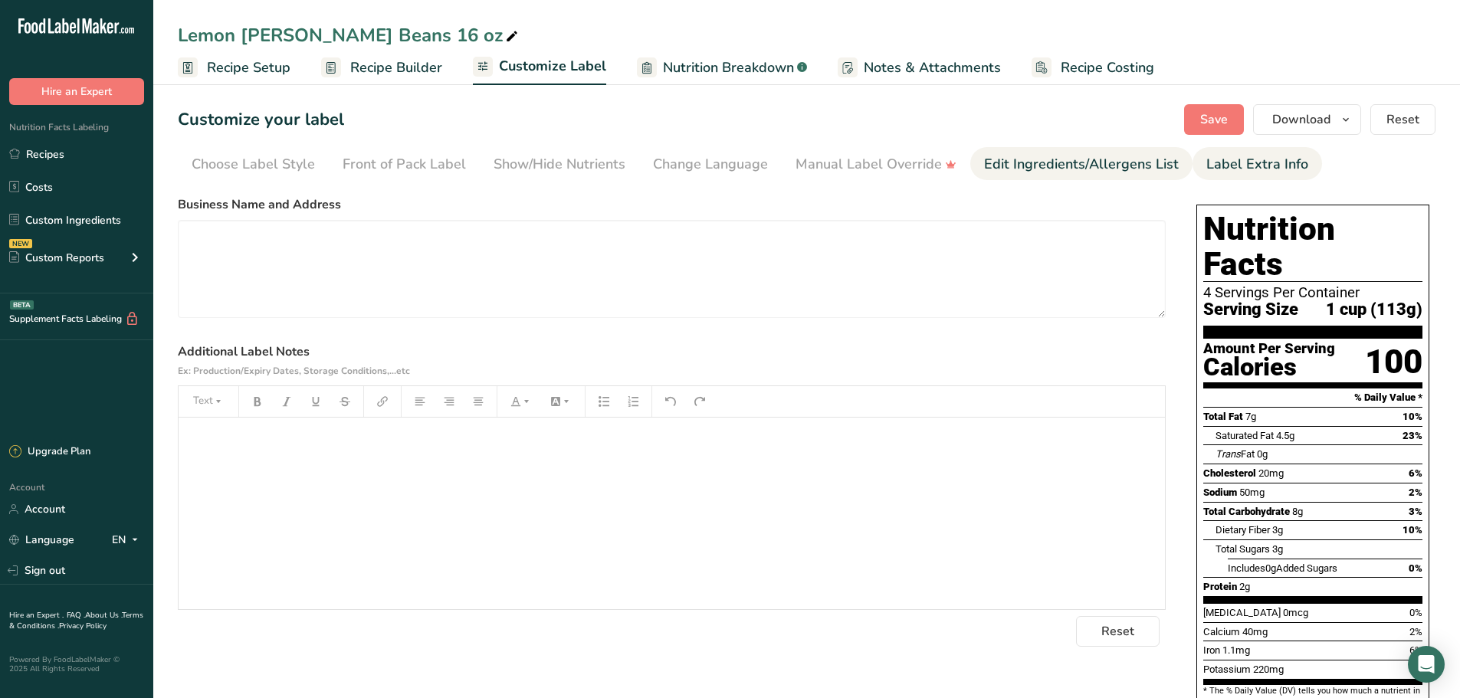
click at [1129, 162] on div "Edit Ingredients/Allergens List" at bounding box center [1081, 164] width 195 height 21
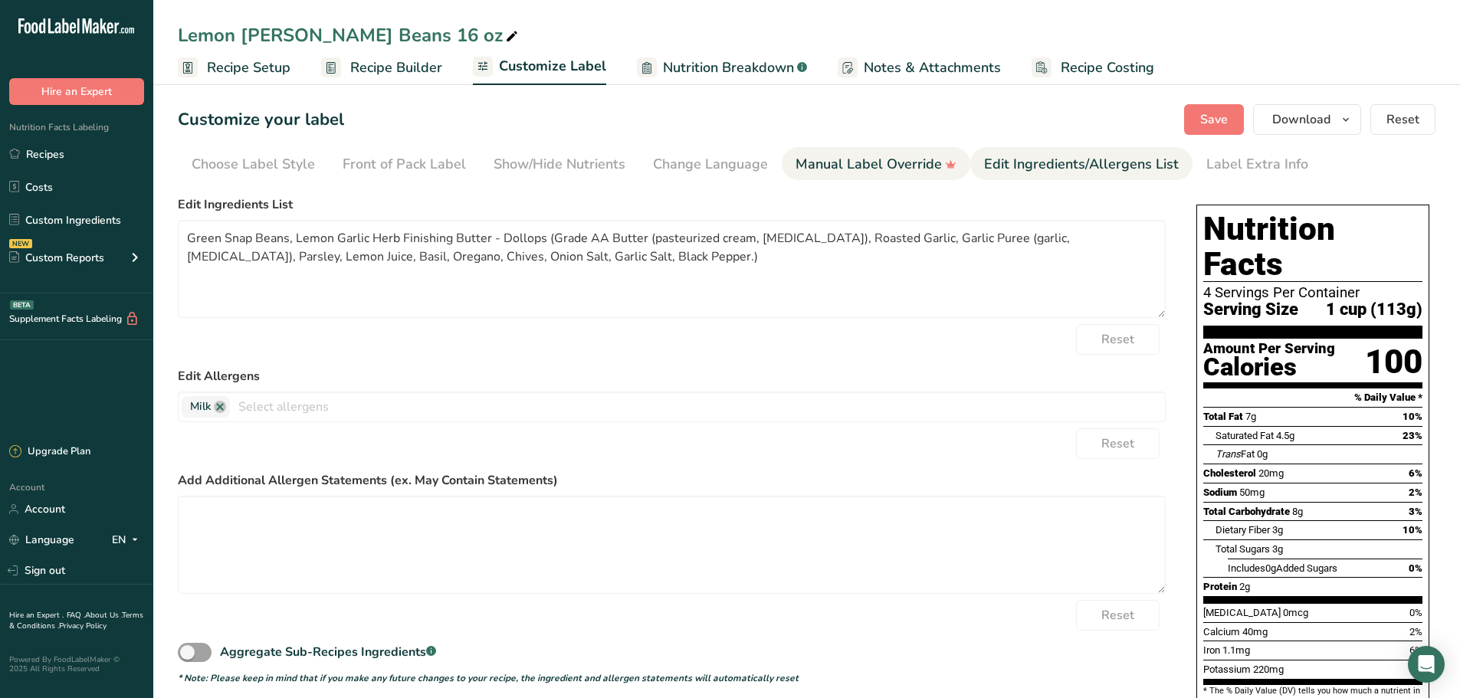
click at [861, 164] on div "Manual Label Override" at bounding box center [875, 164] width 161 height 21
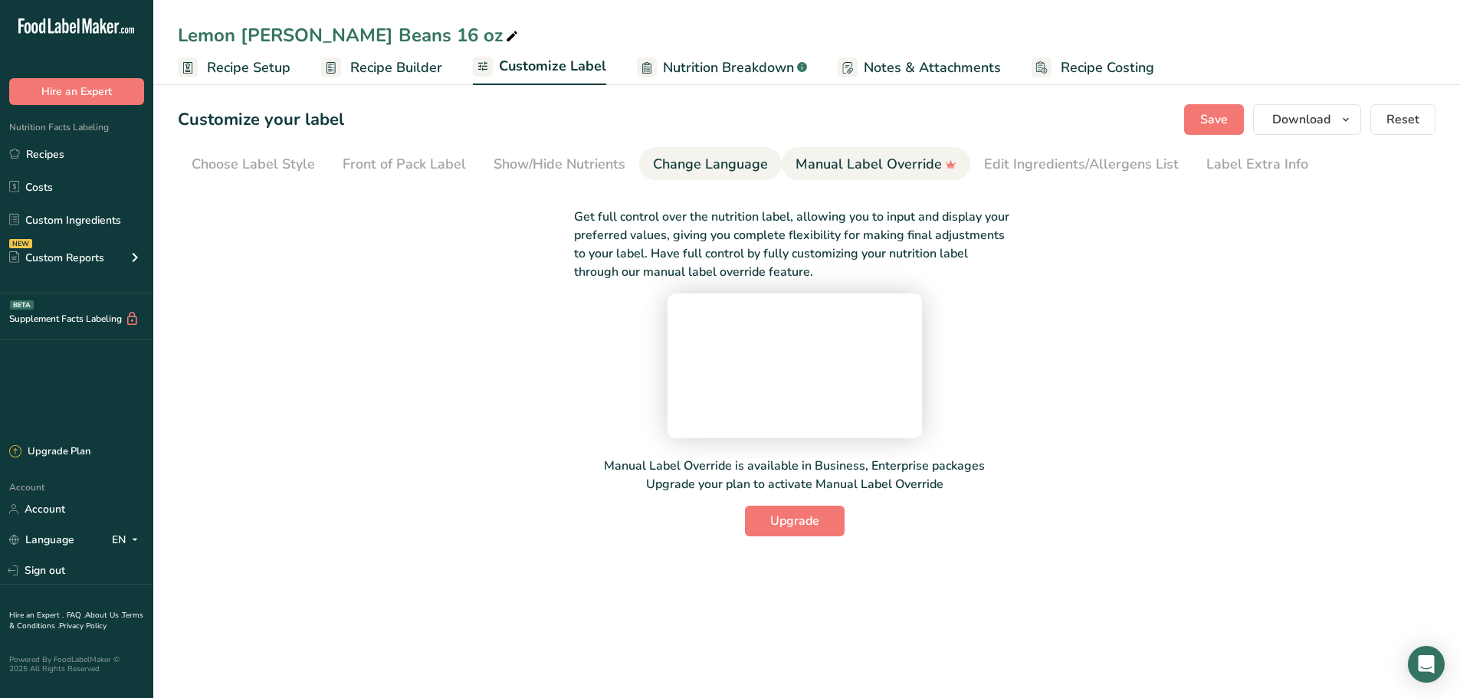
click at [718, 172] on div "Change Language" at bounding box center [710, 164] width 115 height 21
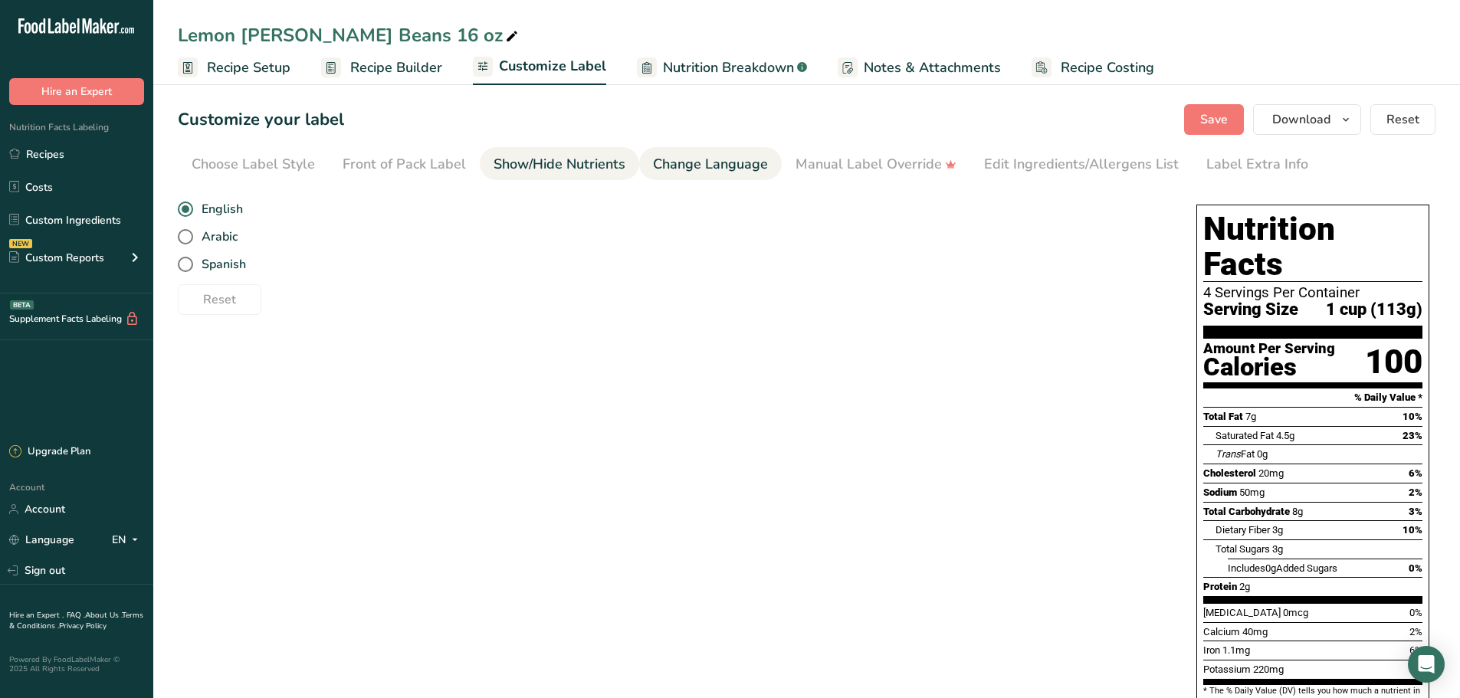
click at [557, 158] on div "Show/Hide Nutrients" at bounding box center [560, 164] width 132 height 21
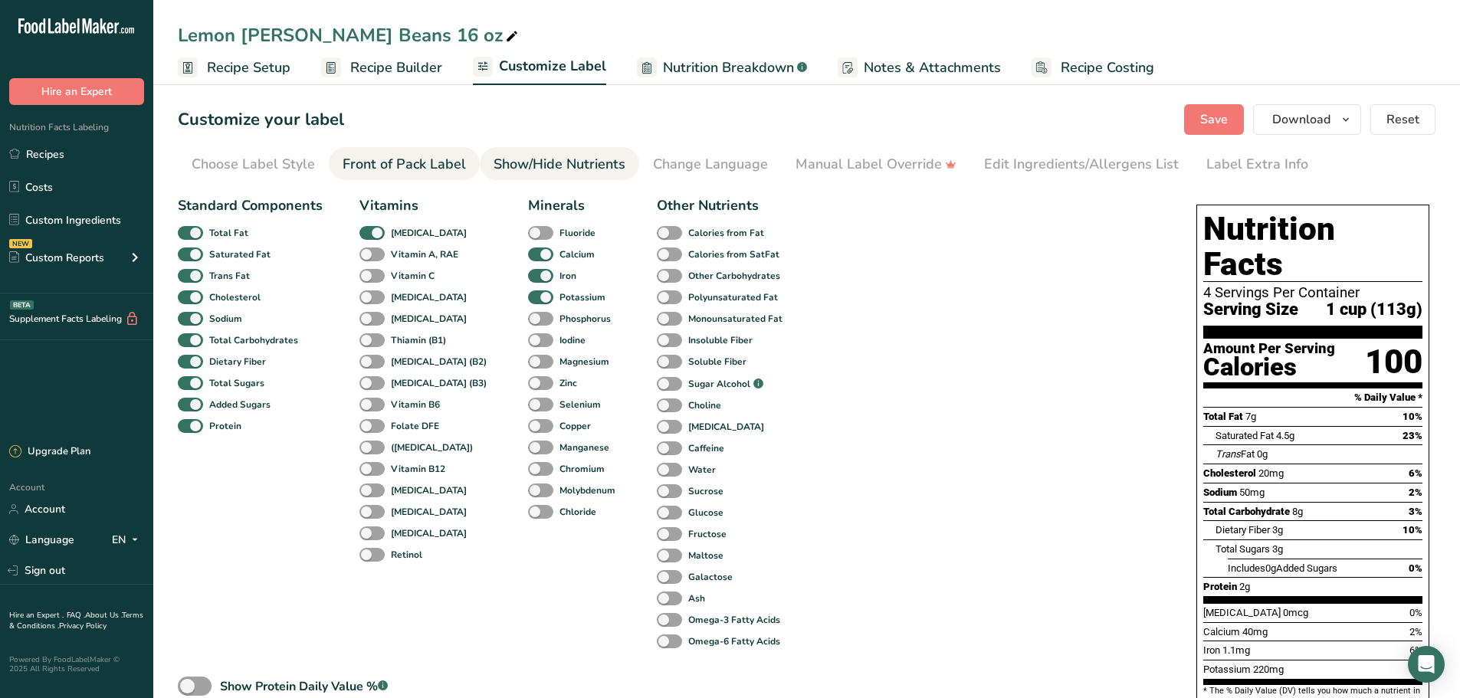
click at [438, 156] on div "Front of Pack Label" at bounding box center [404, 164] width 123 height 21
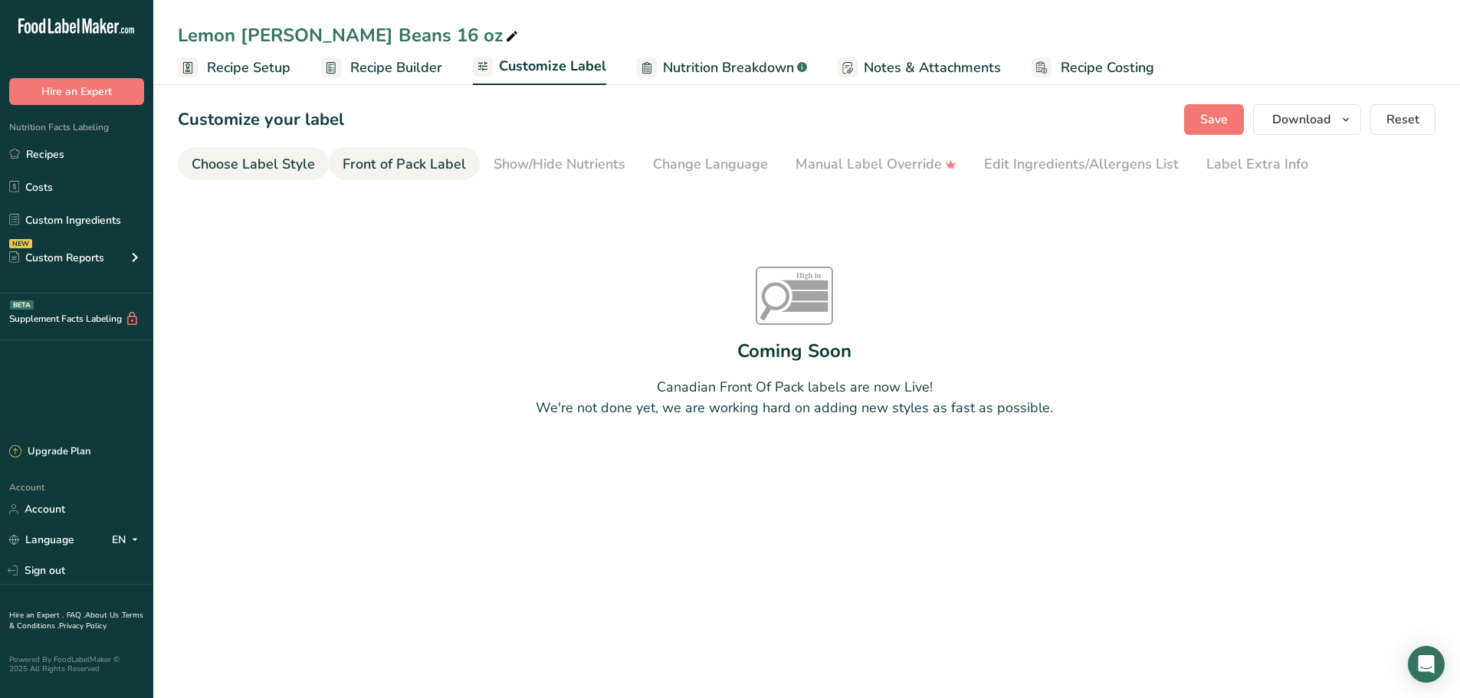
click at [277, 166] on div "Choose Label Style" at bounding box center [253, 164] width 123 height 21
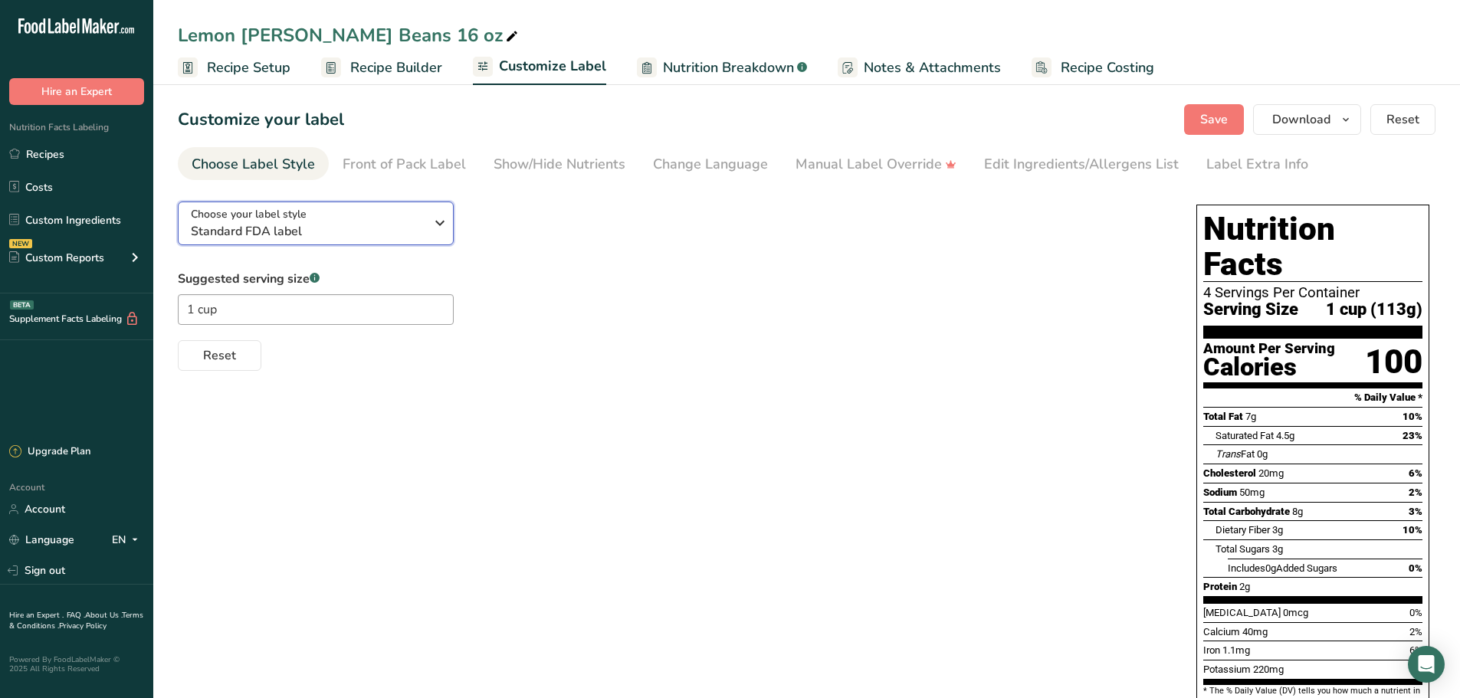
click at [437, 238] on button "Choose your label style Standard FDA label" at bounding box center [316, 224] width 276 height 44
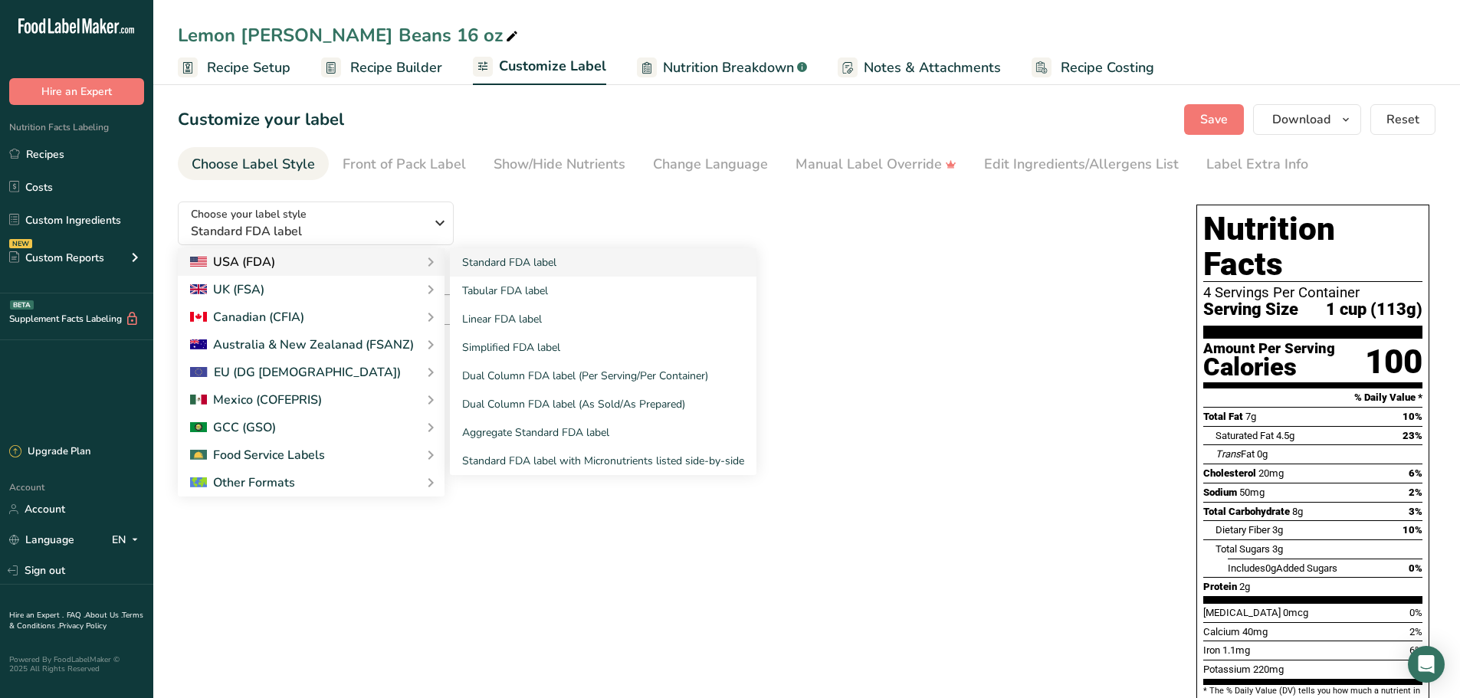
click at [374, 266] on div "USA (FDA)" at bounding box center [311, 262] width 242 height 18
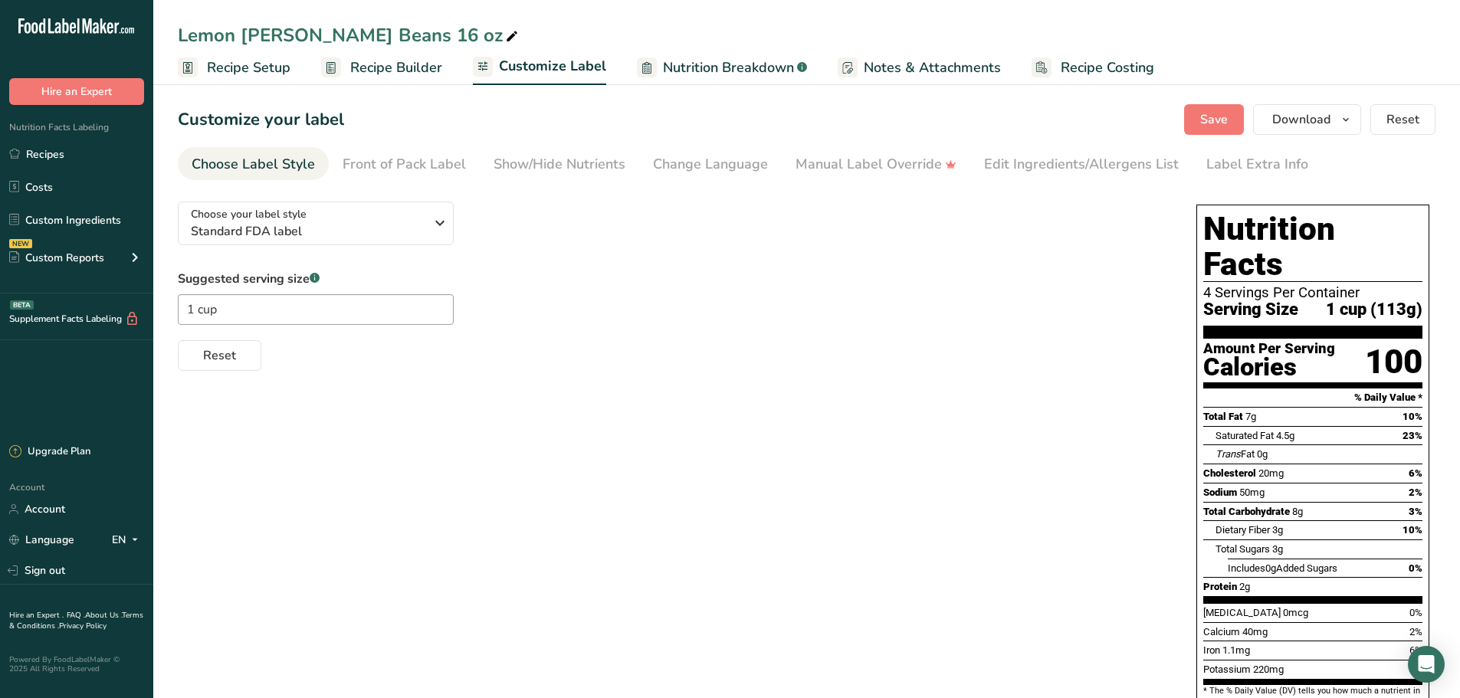
click at [753, 274] on div "Suggested serving size .a-a{fill:#347362;}.b-a{fill:#fff;} 1 cup Reset" at bounding box center [672, 320] width 988 height 101
click at [77, 158] on link "Recipes" at bounding box center [76, 153] width 153 height 29
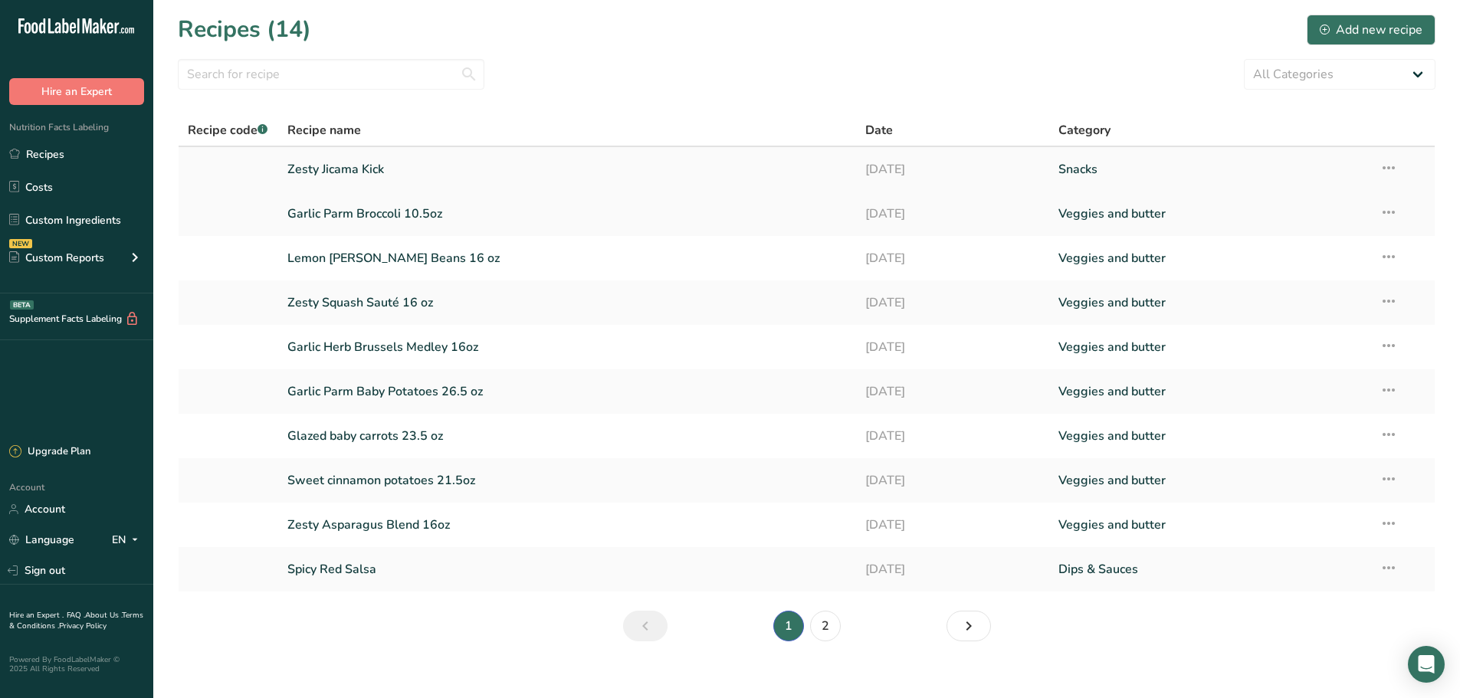
click at [359, 164] on link "Zesty Jicama Kick" at bounding box center [567, 169] width 560 height 32
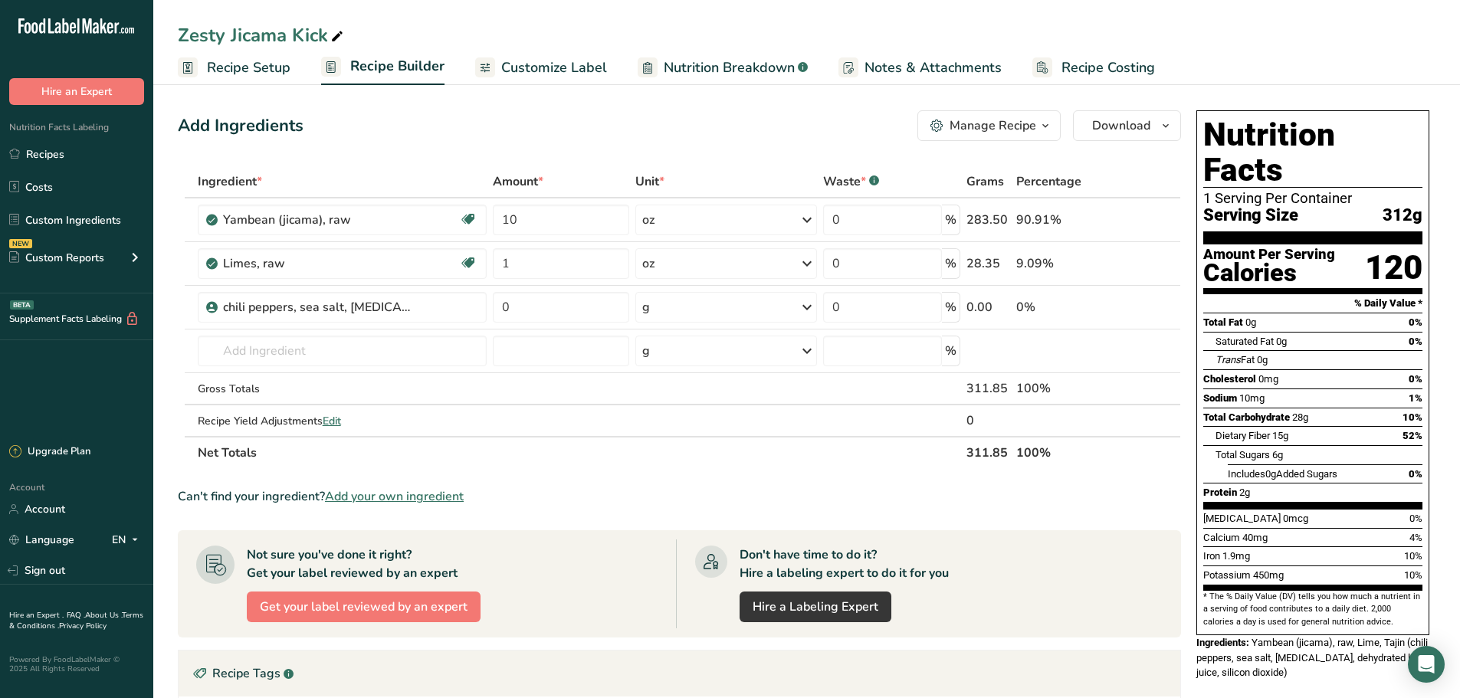
click at [1101, 76] on span "Recipe Costing" at bounding box center [1107, 67] width 93 height 21
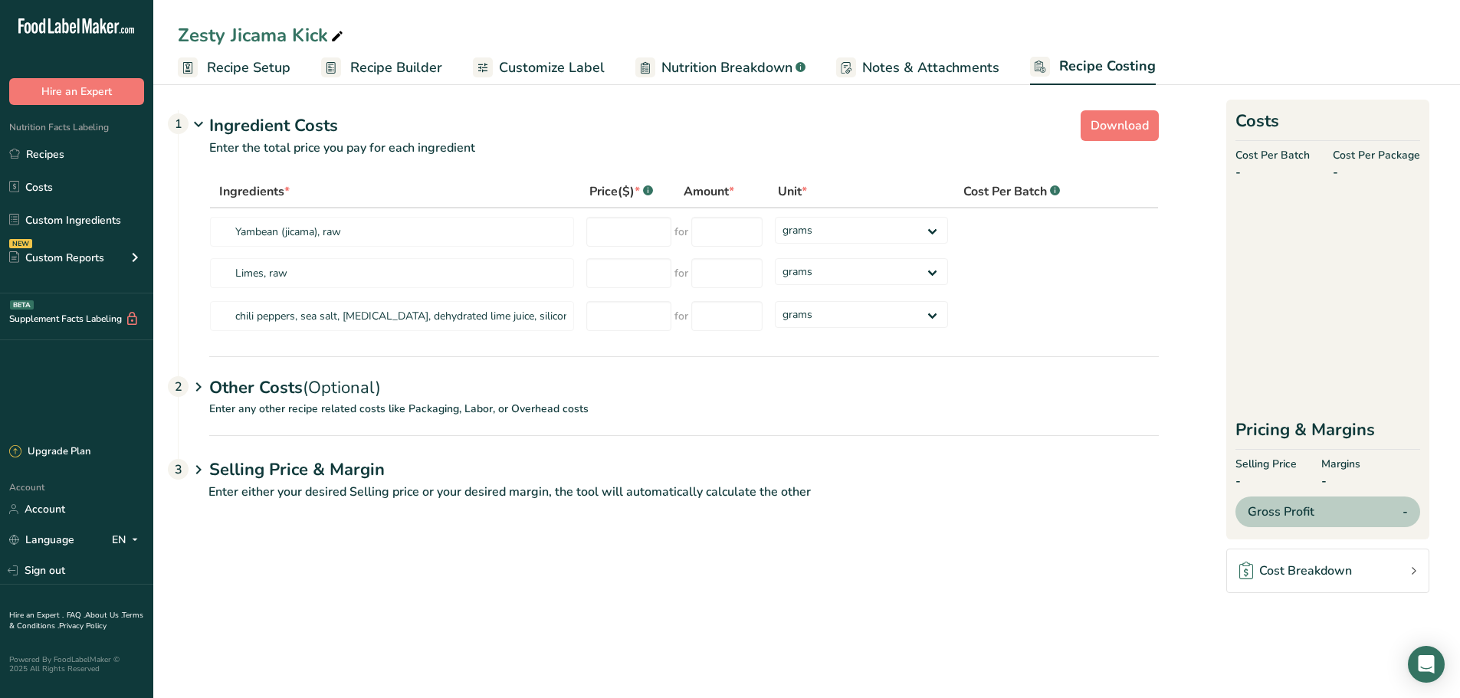
click at [930, 72] on span "Notes & Attachments" at bounding box center [930, 67] width 137 height 21
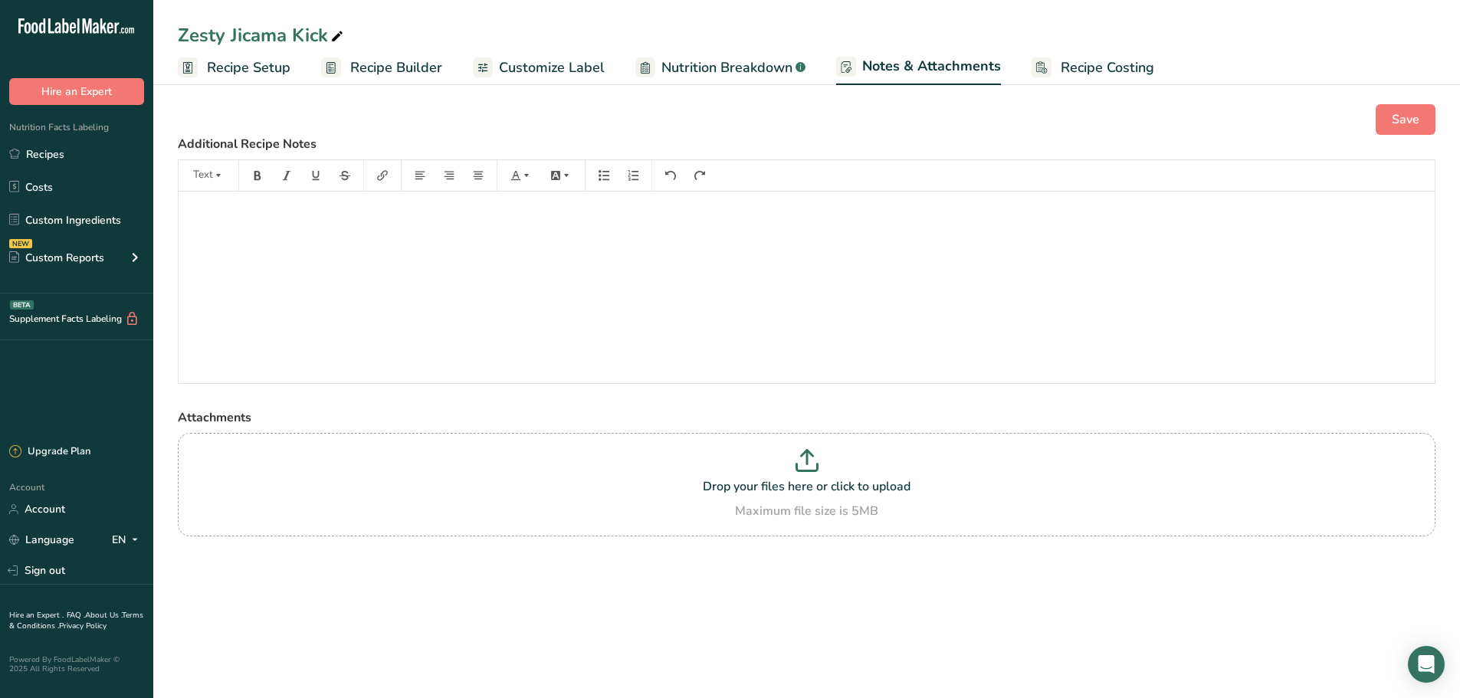
click at [719, 66] on span "Nutrition Breakdown" at bounding box center [726, 67] width 131 height 21
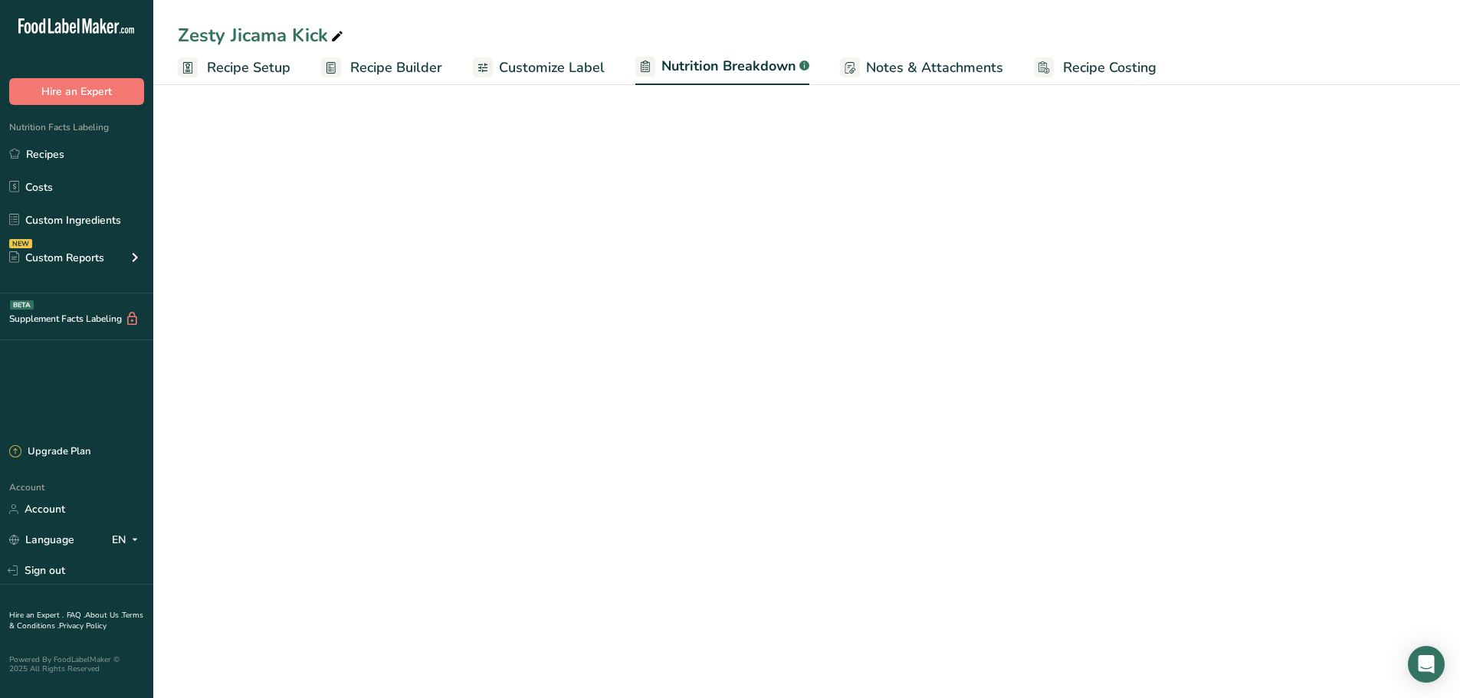
select select "Calories"
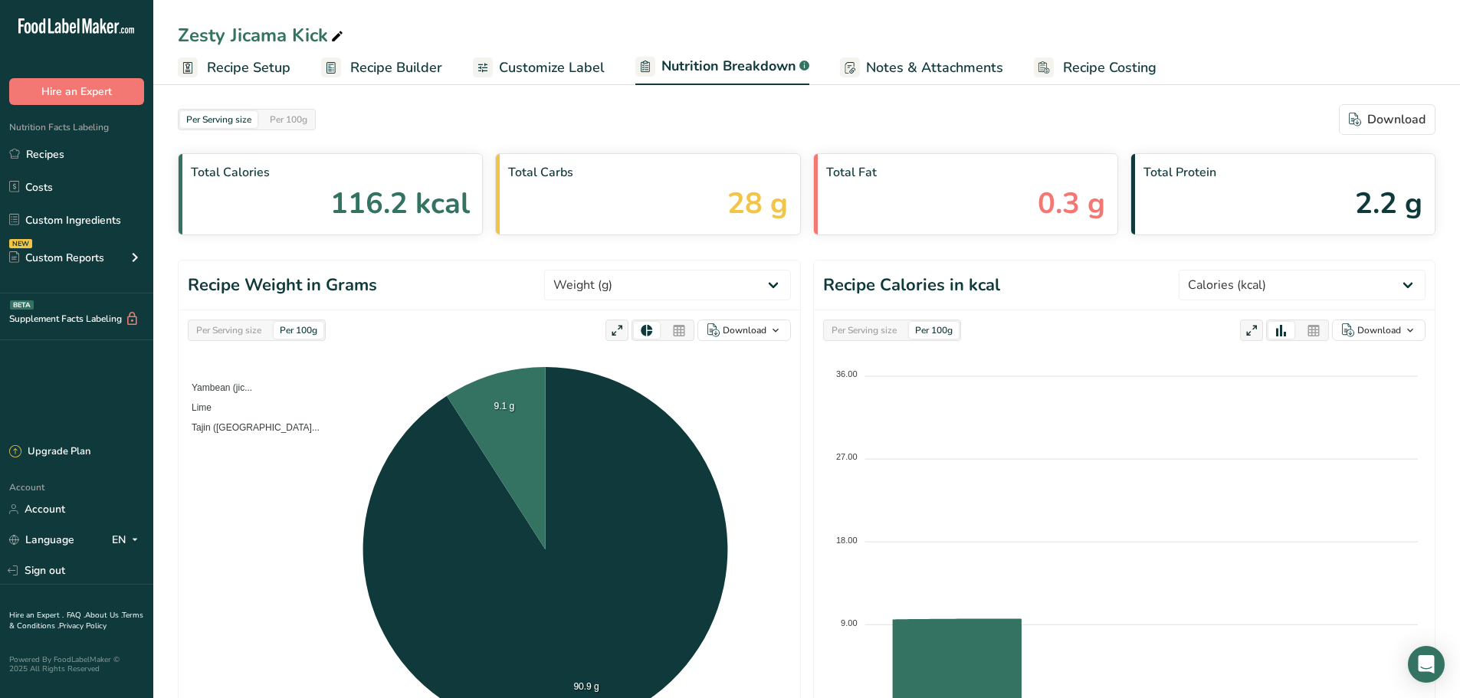
click at [543, 61] on span "Customize Label" at bounding box center [552, 67] width 106 height 21
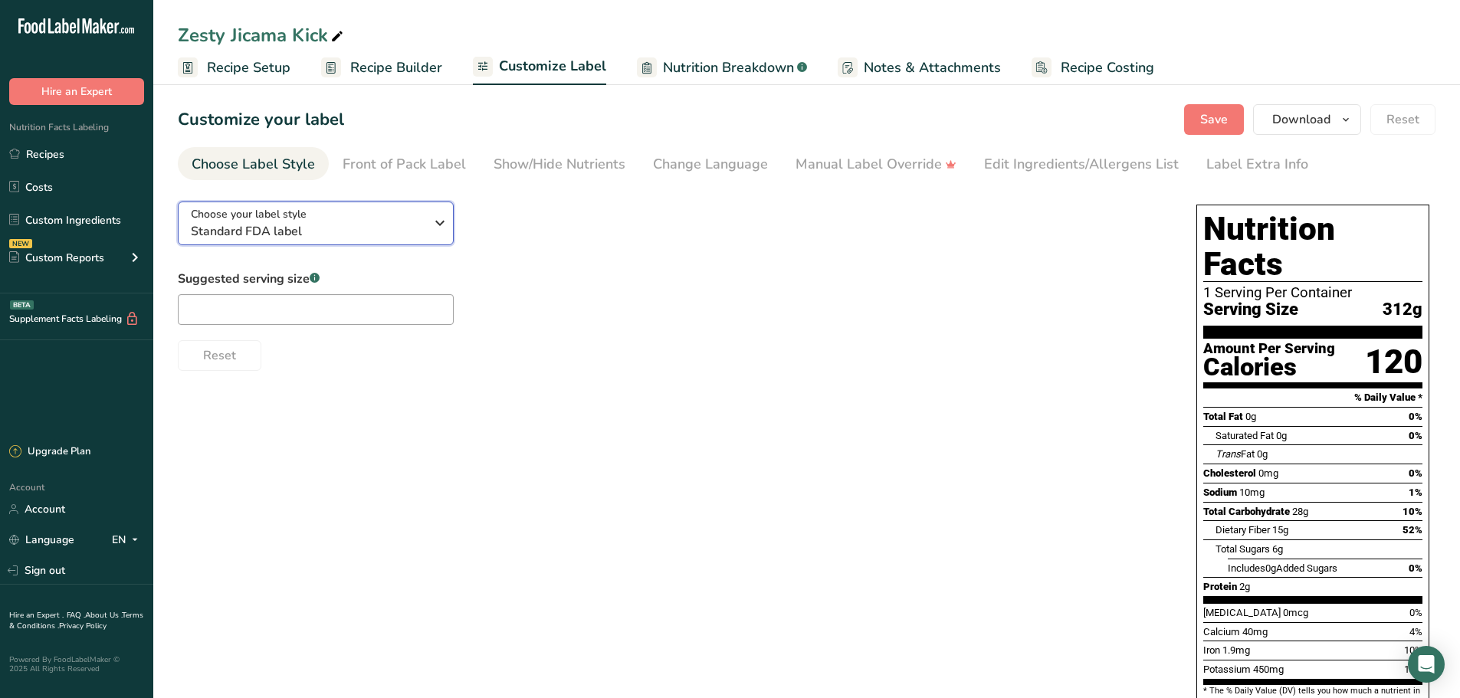
click at [441, 223] on icon "button" at bounding box center [440, 223] width 18 height 28
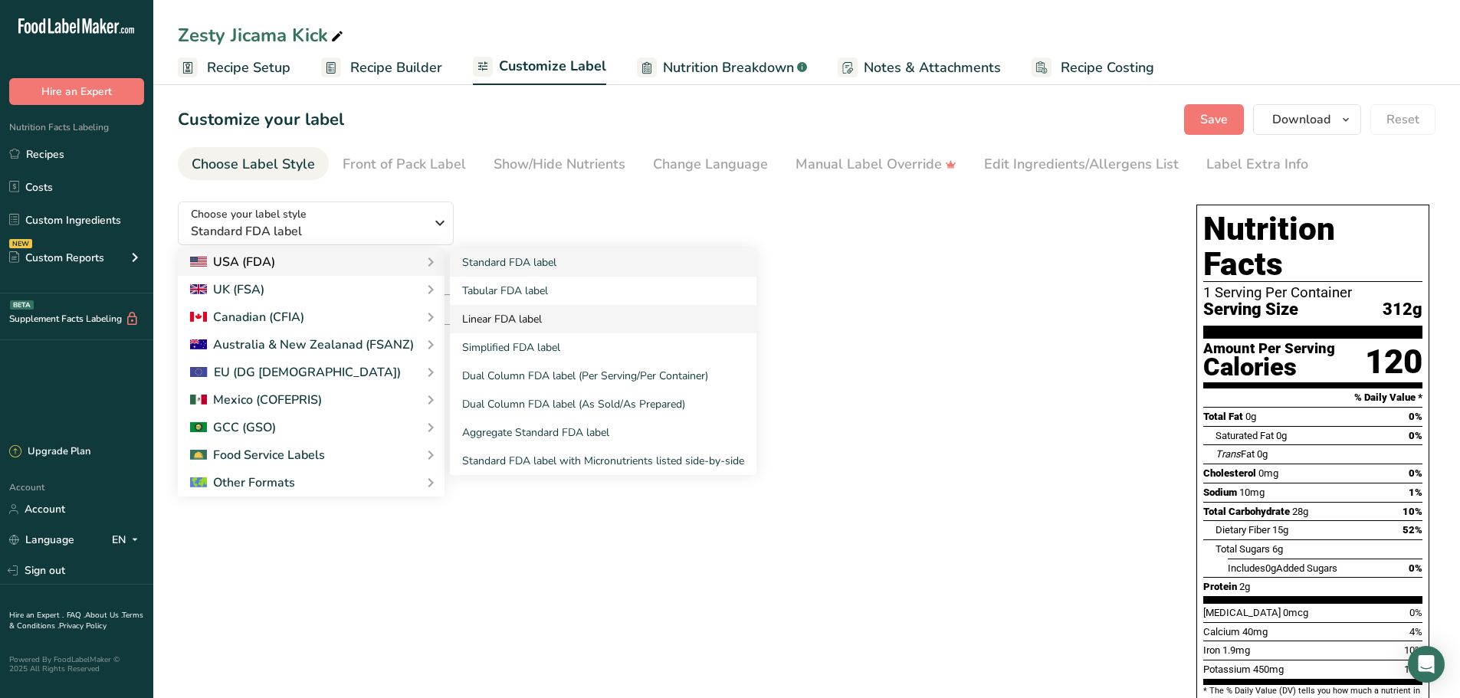
click at [532, 311] on link "Linear FDA label" at bounding box center [603, 319] width 307 height 28
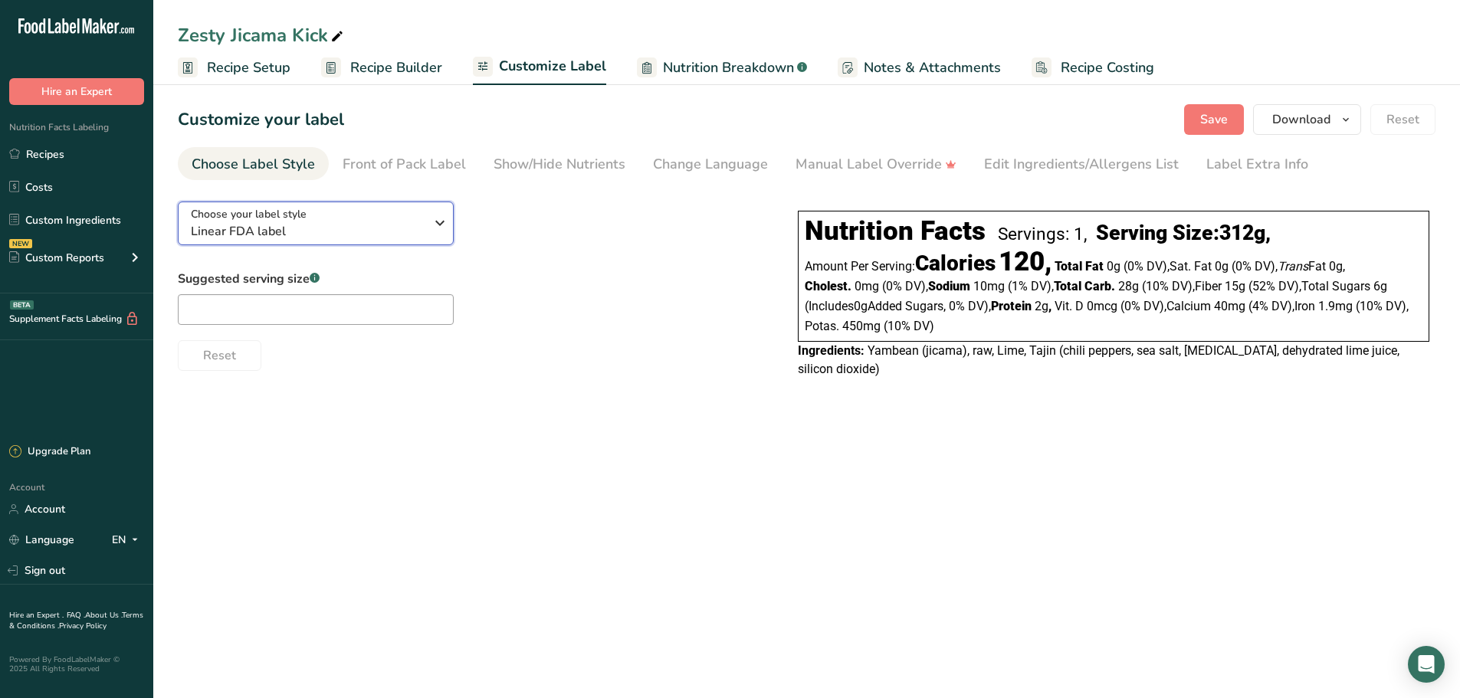
click at [437, 225] on icon "button" at bounding box center [440, 223] width 18 height 28
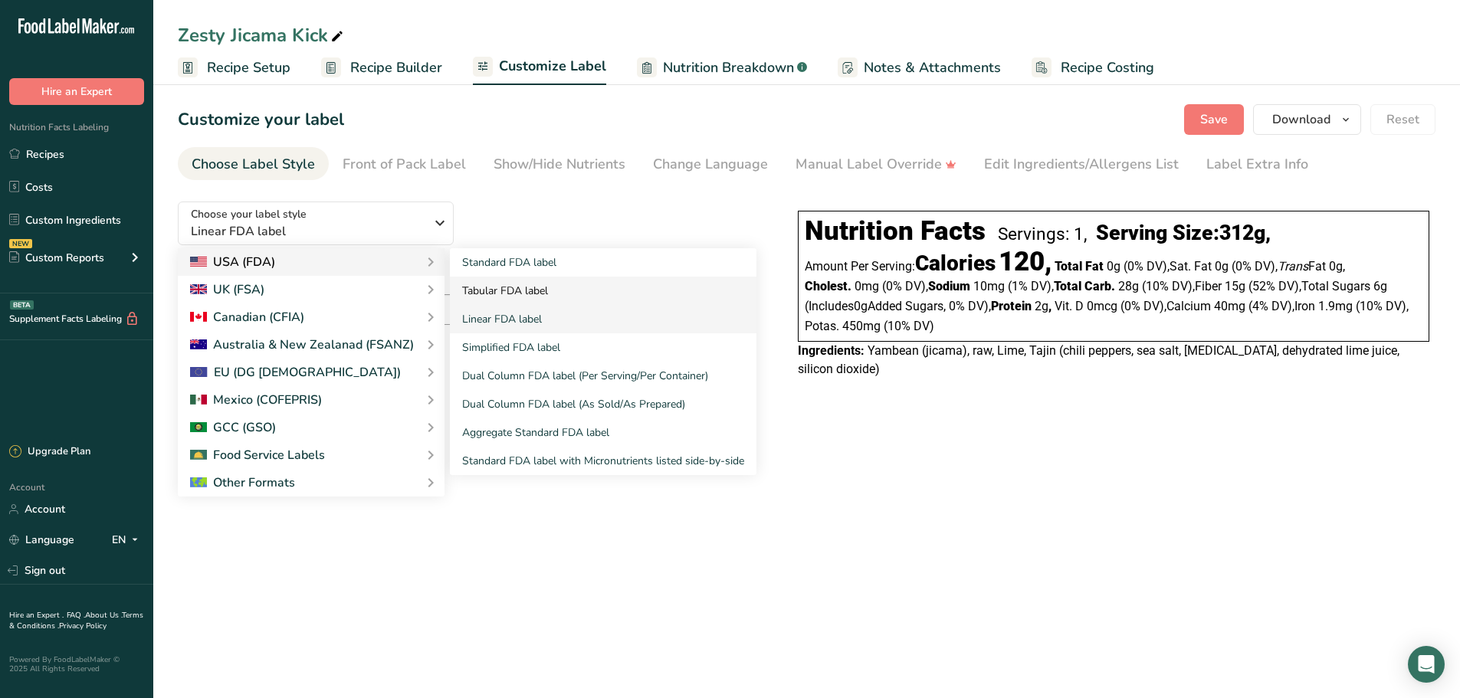
click at [497, 290] on link "Tabular FDA label" at bounding box center [603, 291] width 307 height 28
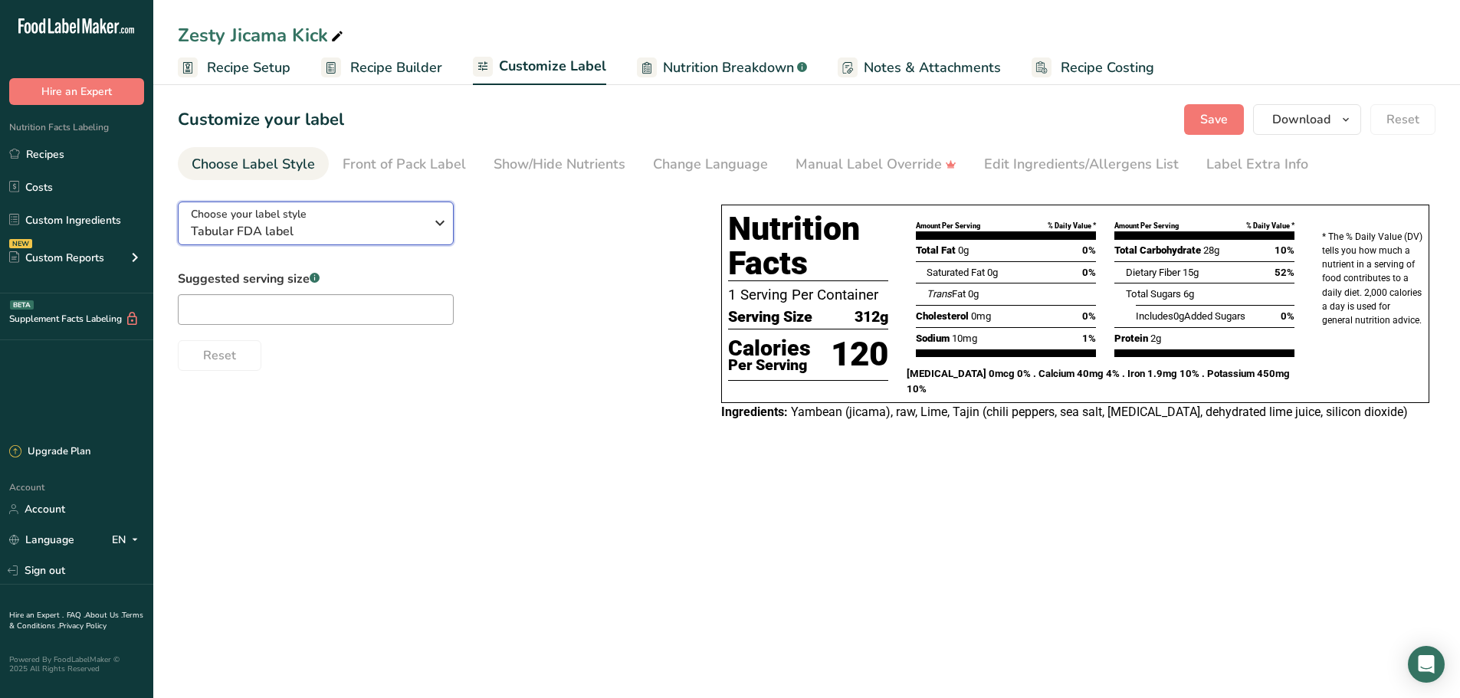
click at [436, 230] on icon "button" at bounding box center [440, 223] width 18 height 28
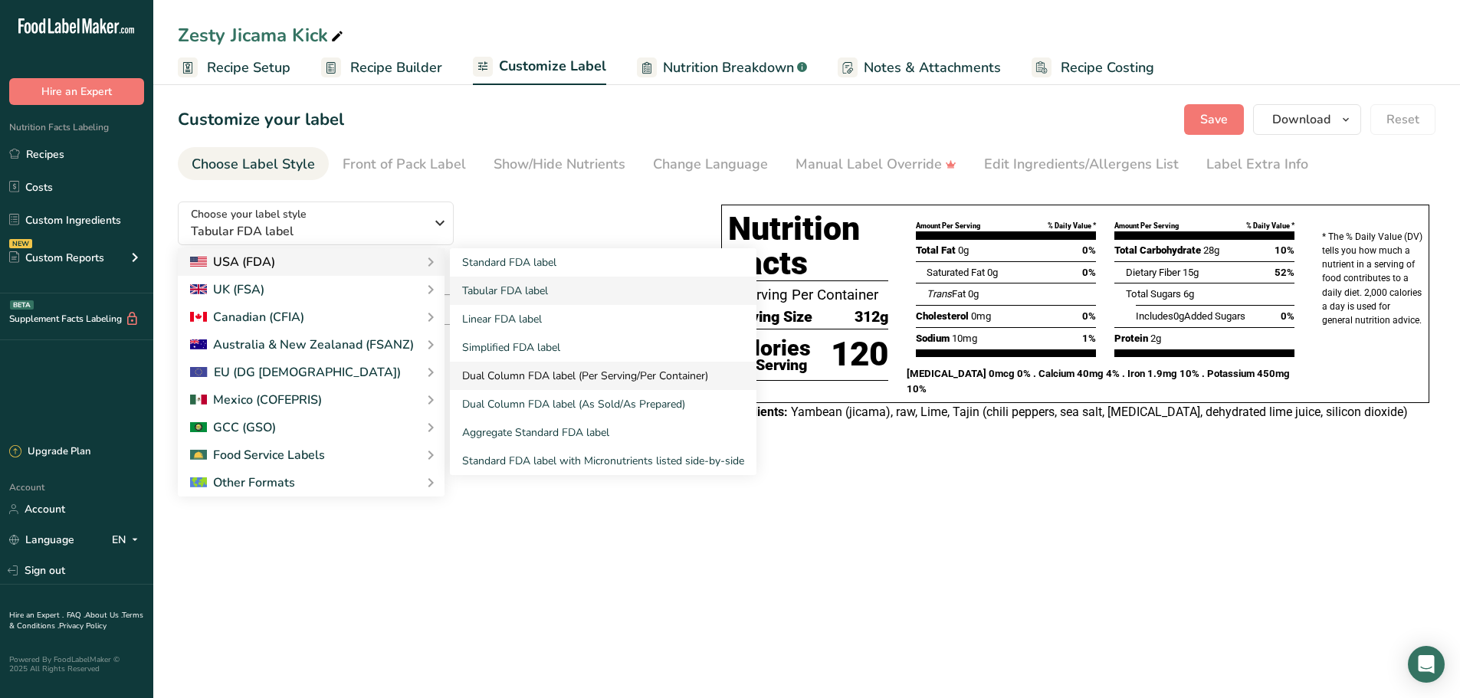
click at [539, 366] on link "Dual Column FDA label (Per Serving/Per Container)" at bounding box center [603, 376] width 307 height 28
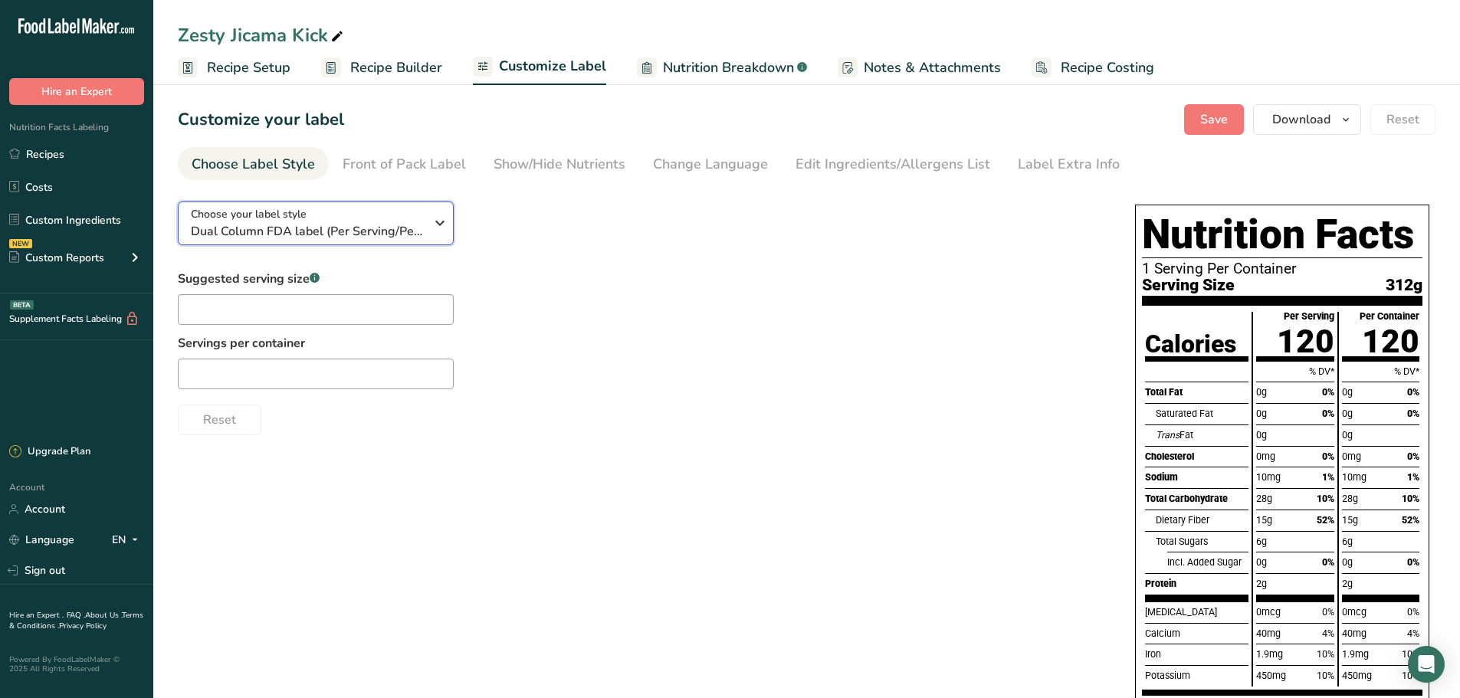
click at [434, 230] on icon "button" at bounding box center [440, 223] width 18 height 28
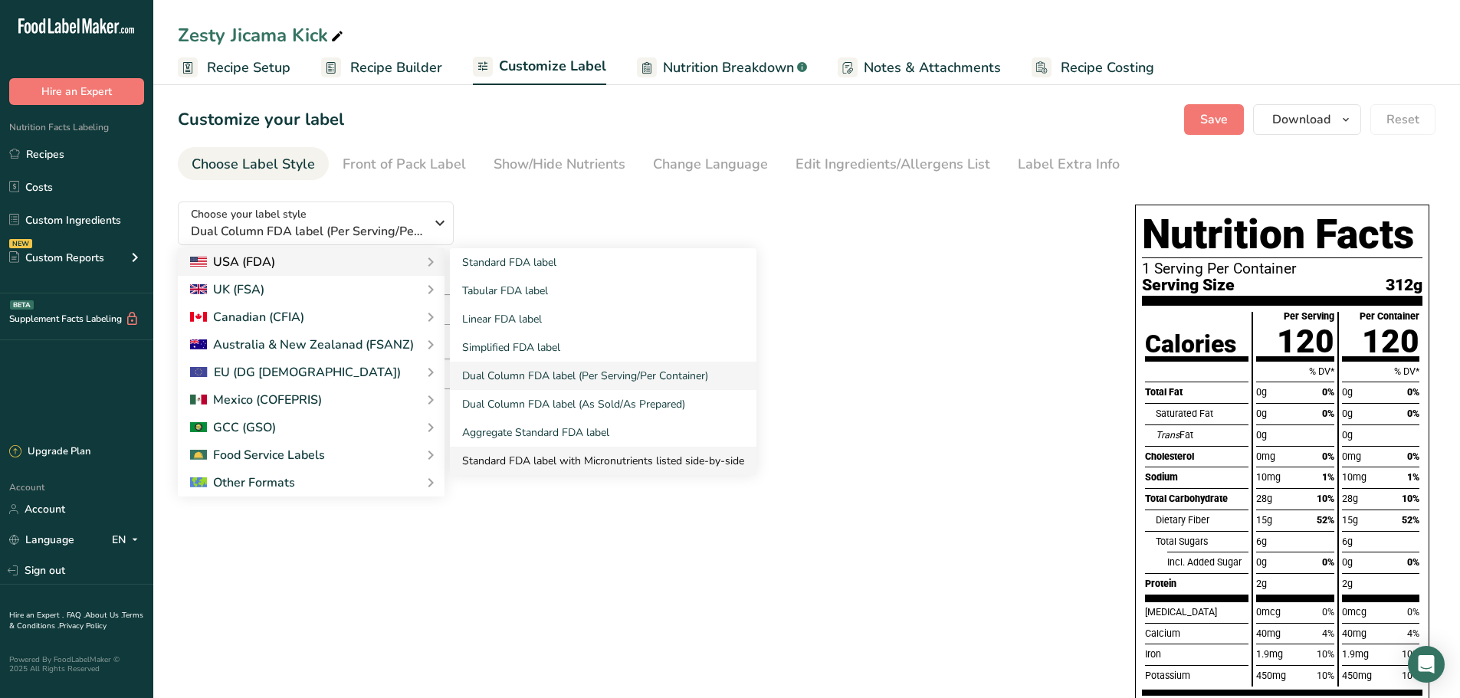
click at [489, 454] on link "Standard FDA label with Micronutrients listed side-by-side" at bounding box center [603, 461] width 307 height 28
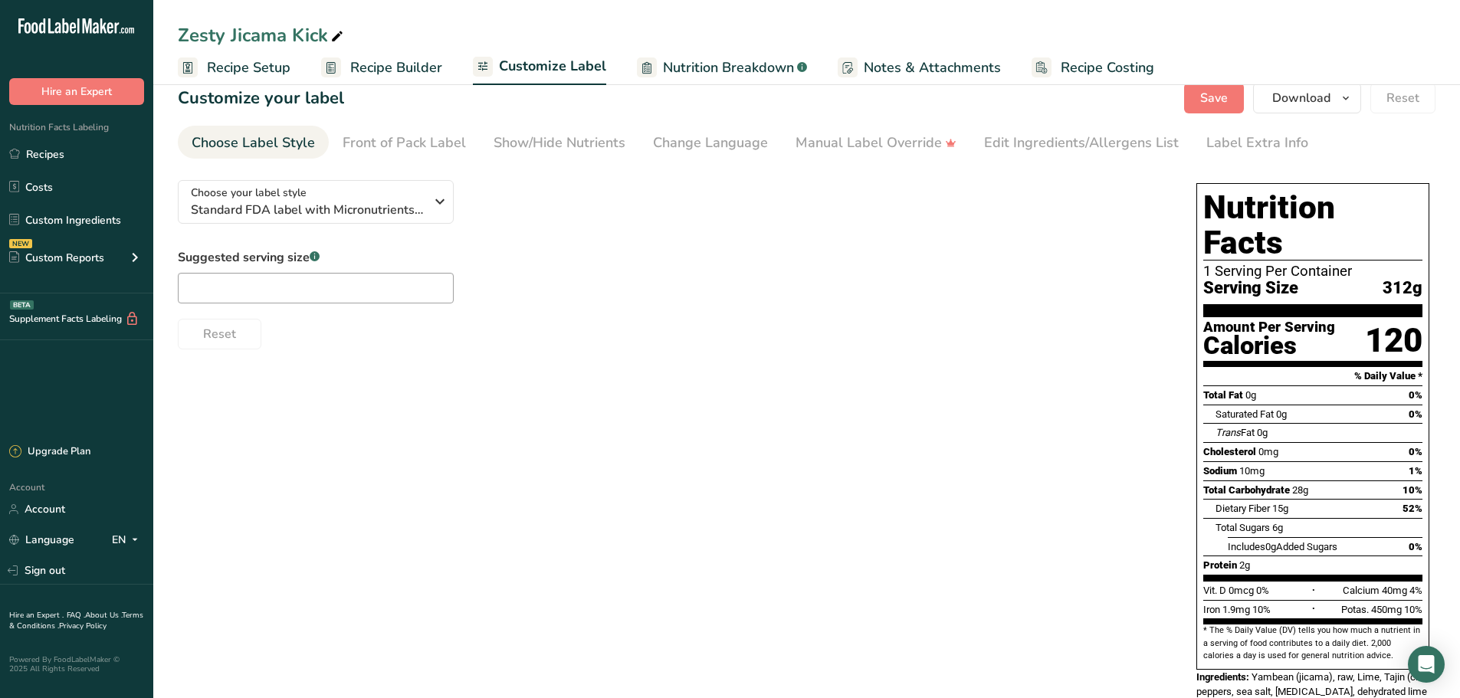
scroll to position [43, 0]
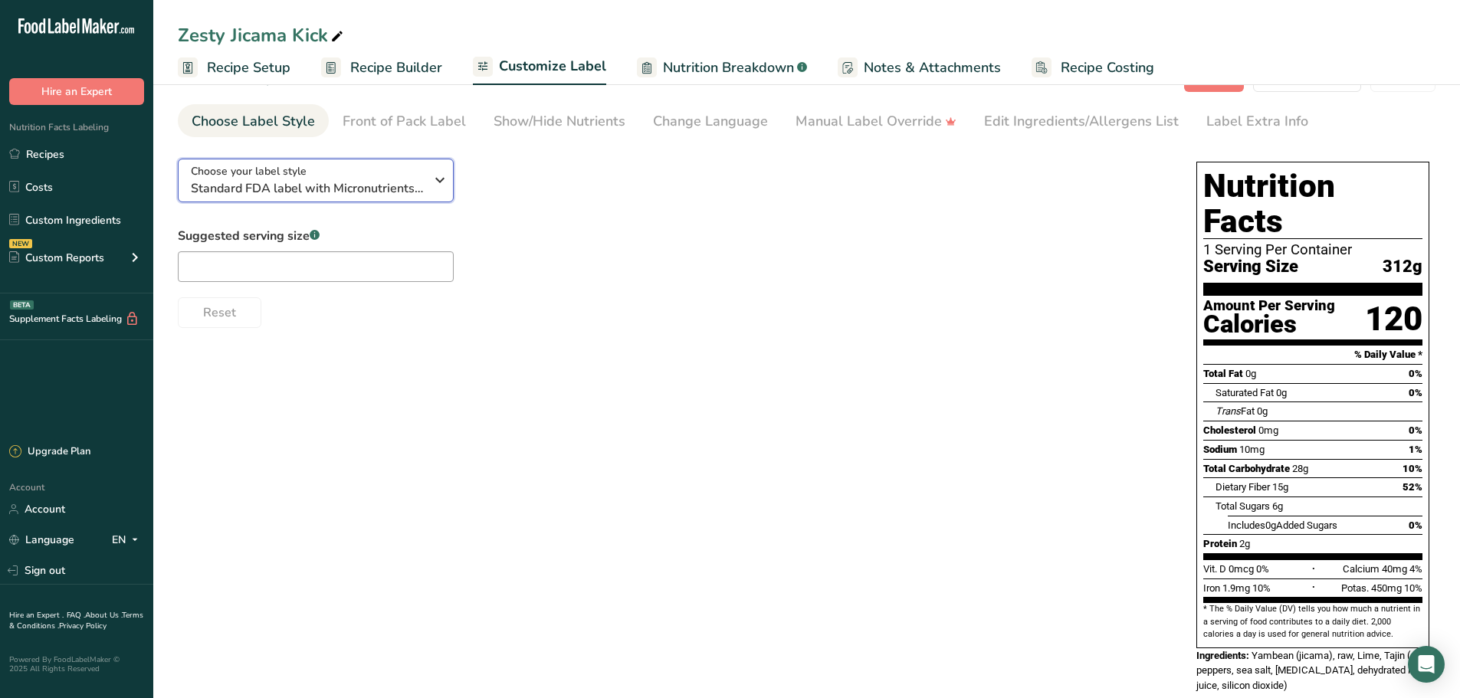
click at [449, 186] on button "Choose your label style Standard FDA label with Micronutrients listed side-by-s…" at bounding box center [316, 181] width 276 height 44
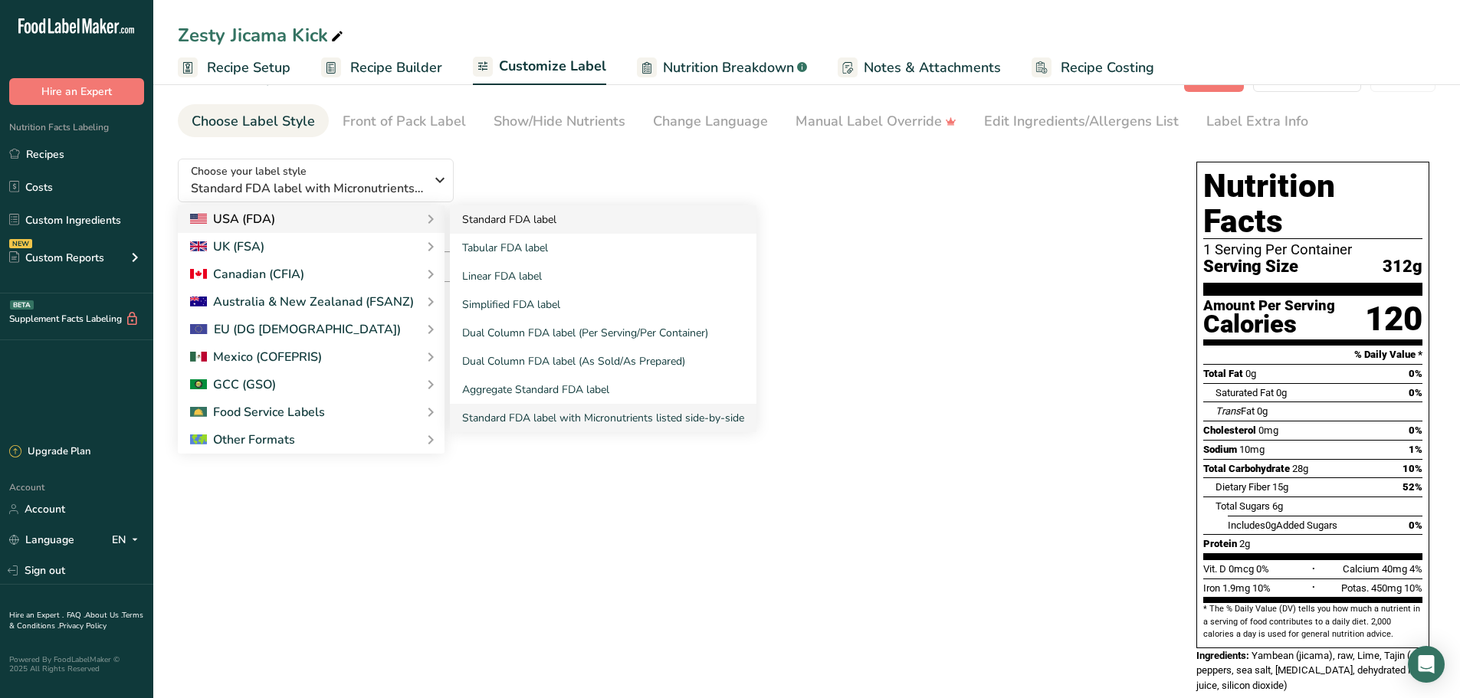
click at [475, 224] on link "Standard FDA label" at bounding box center [603, 219] width 307 height 28
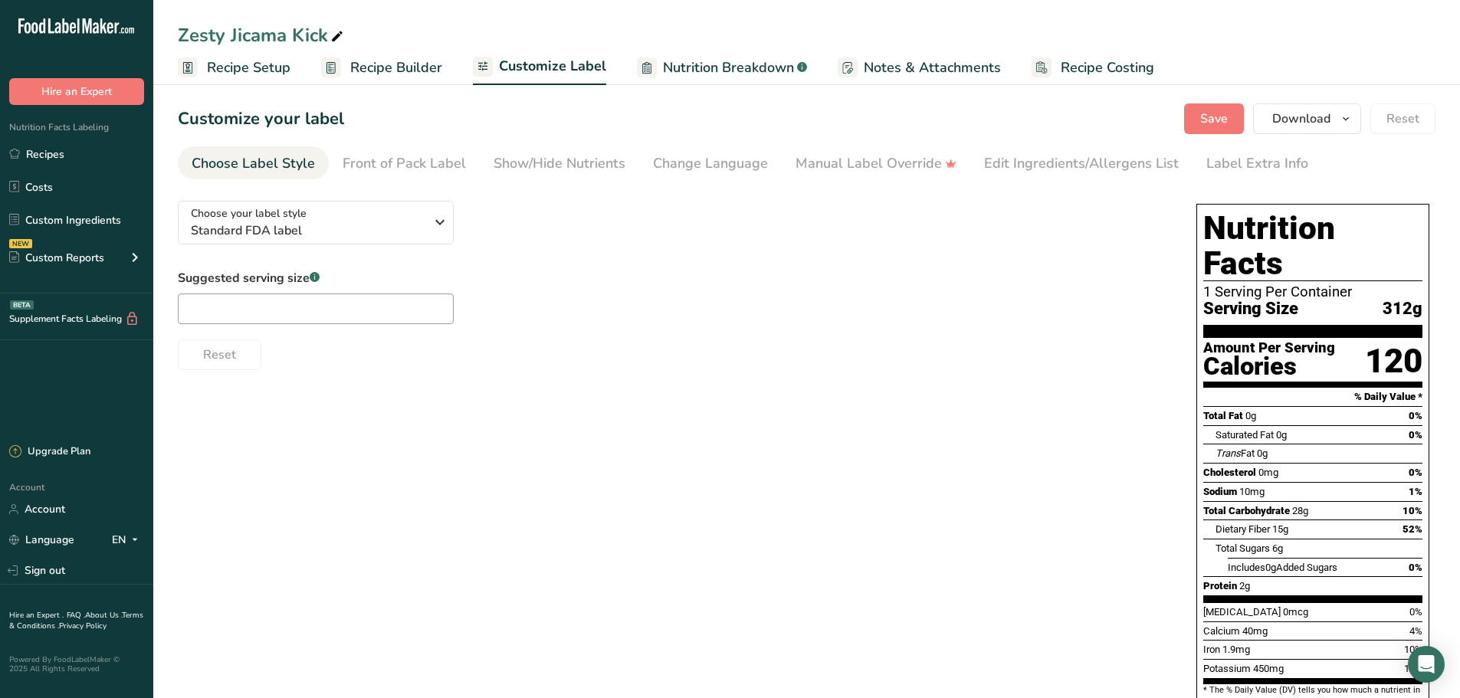
scroll to position [0, 0]
